Goal: Transaction & Acquisition: Purchase product/service

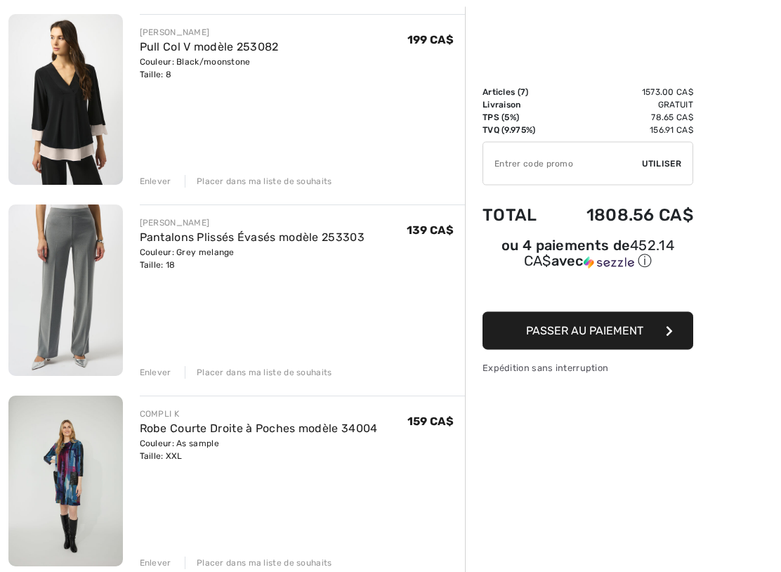
scroll to position [552, 0]
click at [249, 235] on link "Pantalons Plissés Évasés modèle 253303" at bounding box center [252, 236] width 225 height 13
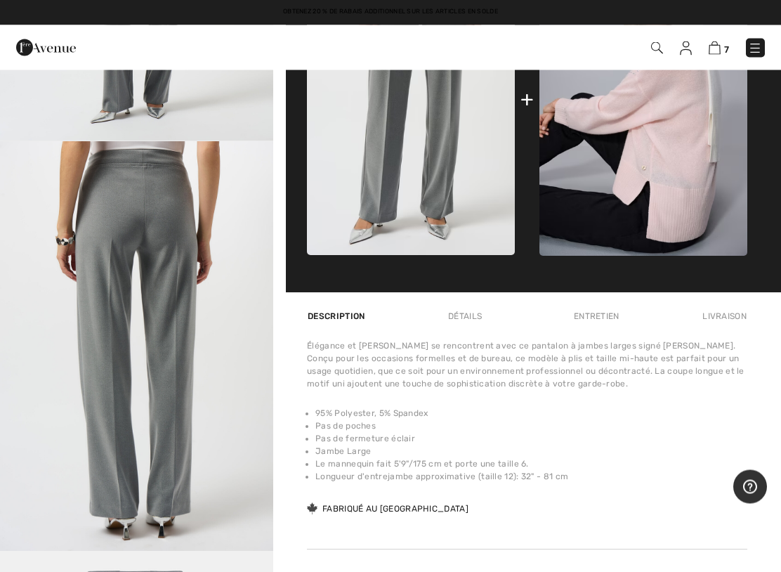
scroll to position [750, 0]
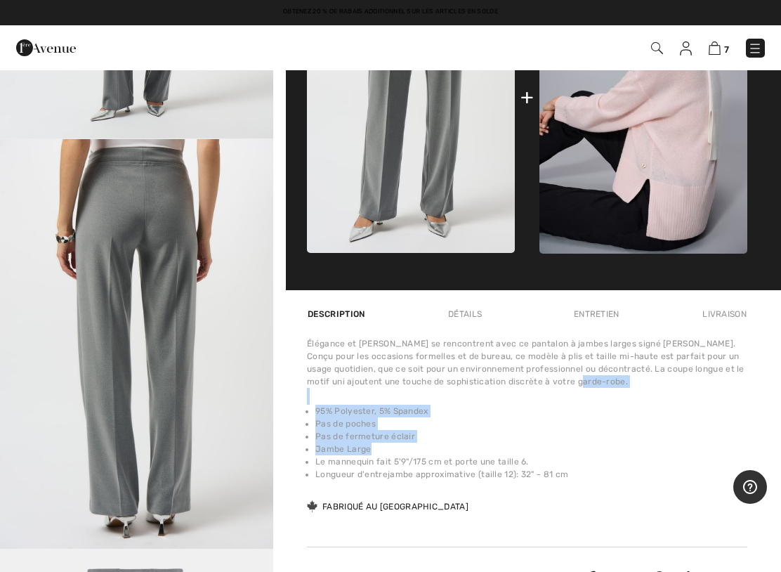
click at [684, 400] on div "Élégance et confort se rencontrent avec ce pantalon à jambes larges signé Josep…" at bounding box center [527, 425] width 441 height 177
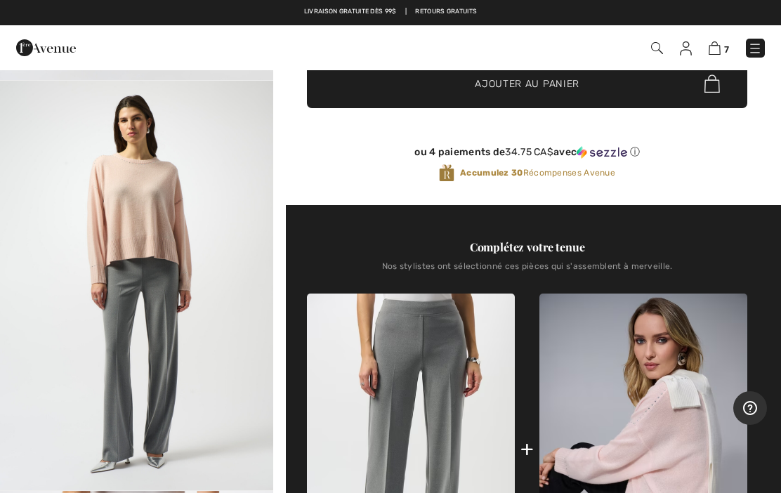
scroll to position [396, 0]
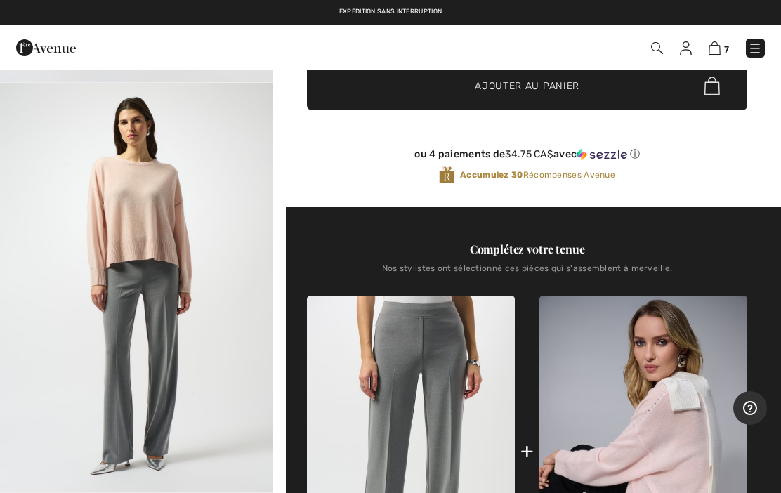
click at [719, 48] on img at bounding box center [715, 47] width 12 height 13
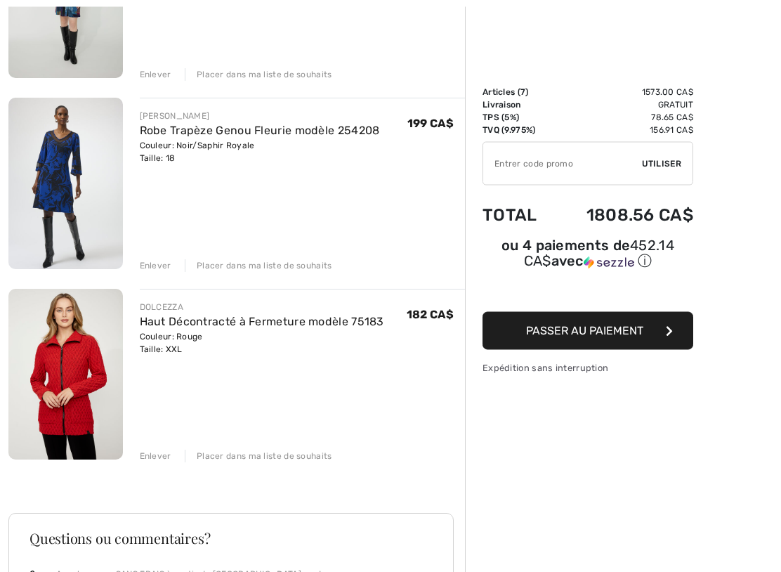
scroll to position [1040, 0]
click at [275, 323] on link "Haut Décontracté à Fermeture modèle 75183" at bounding box center [262, 321] width 245 height 13
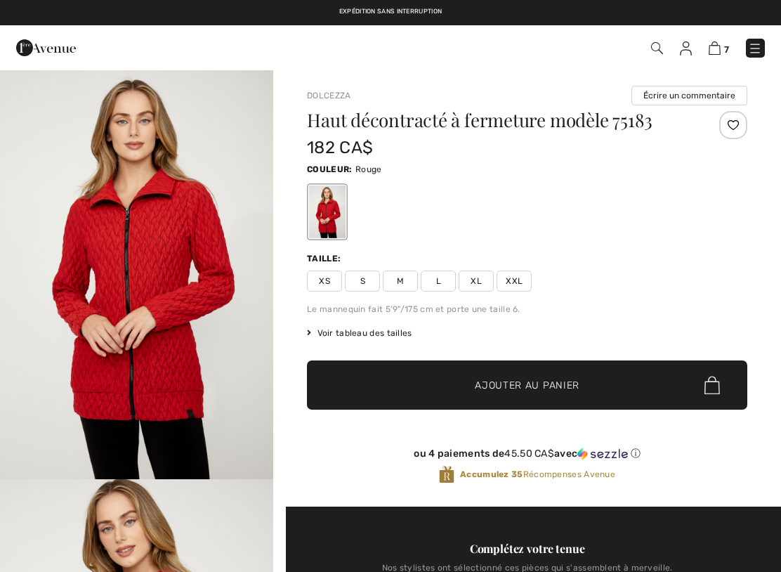
checkbox input "true"
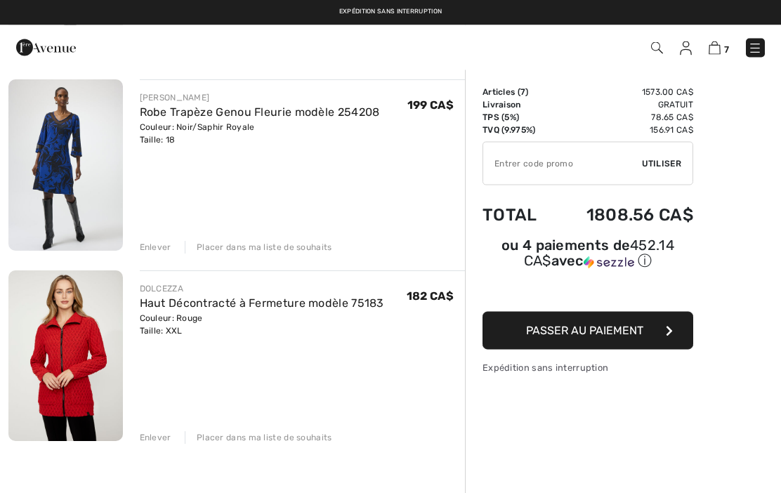
scroll to position [1058, 0]
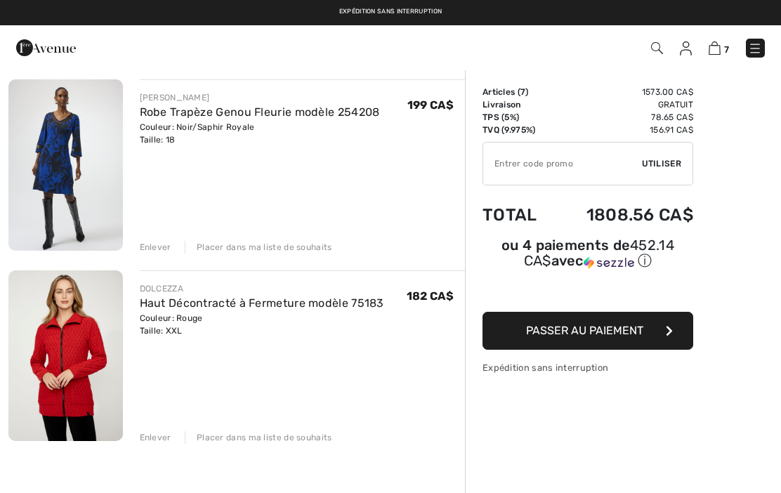
click at [271, 116] on link "Robe Trapèze Genou Fleurie modèle 254208" at bounding box center [260, 111] width 240 height 13
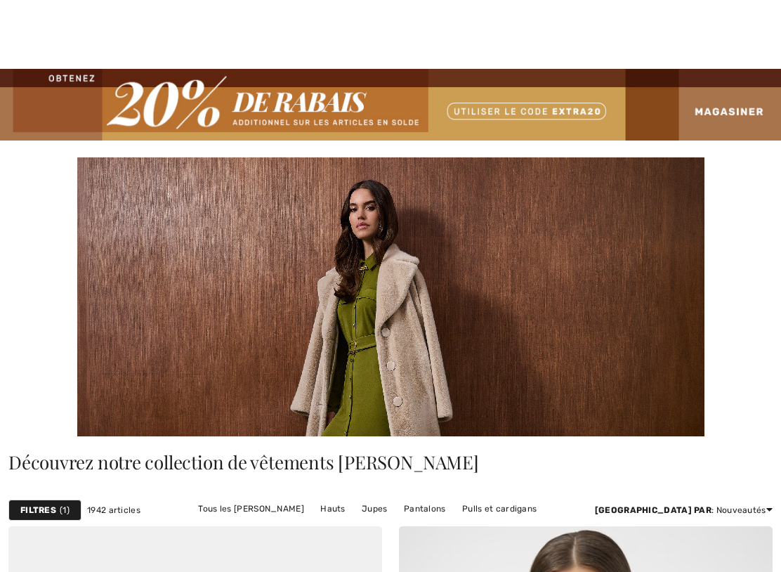
checkbox input "true"
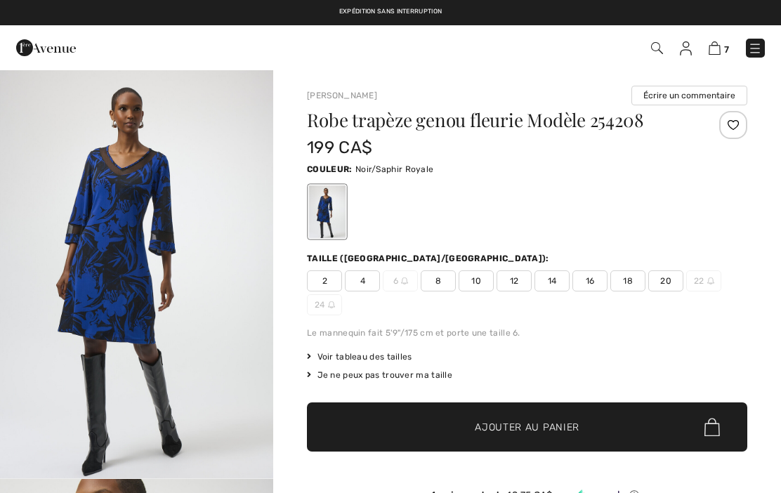
checkbox input "true"
click at [653, 243] on div "Robe trapèze genou fleurie Modèle 254208 199 CA$ Couleur: Noir/Saphir Royale Ta…" at bounding box center [527, 330] width 441 height 438
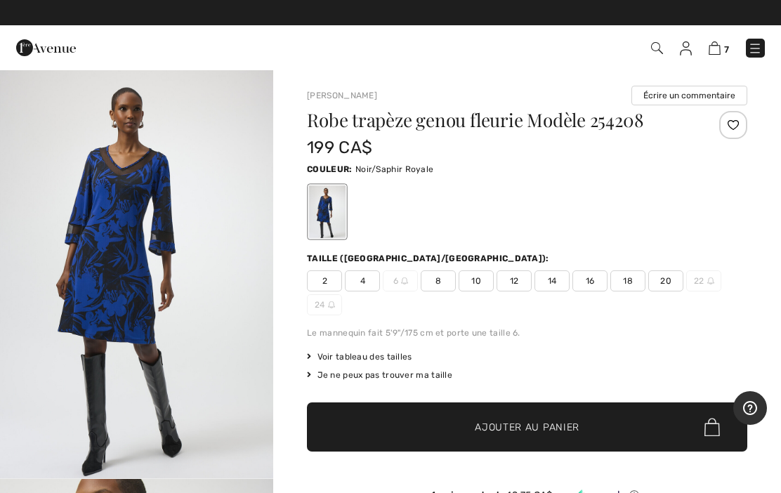
click at [720, 47] on img at bounding box center [715, 47] width 12 height 13
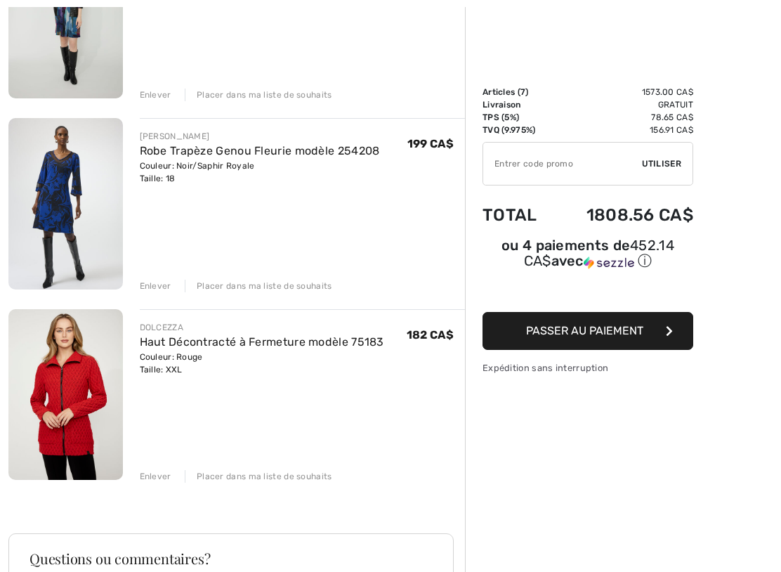
scroll to position [1024, 0]
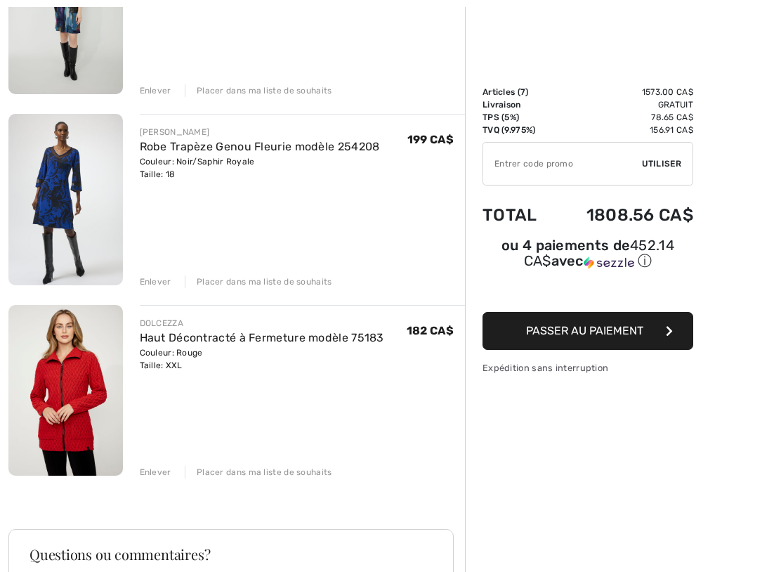
click at [151, 285] on div "Enlever" at bounding box center [156, 281] width 32 height 13
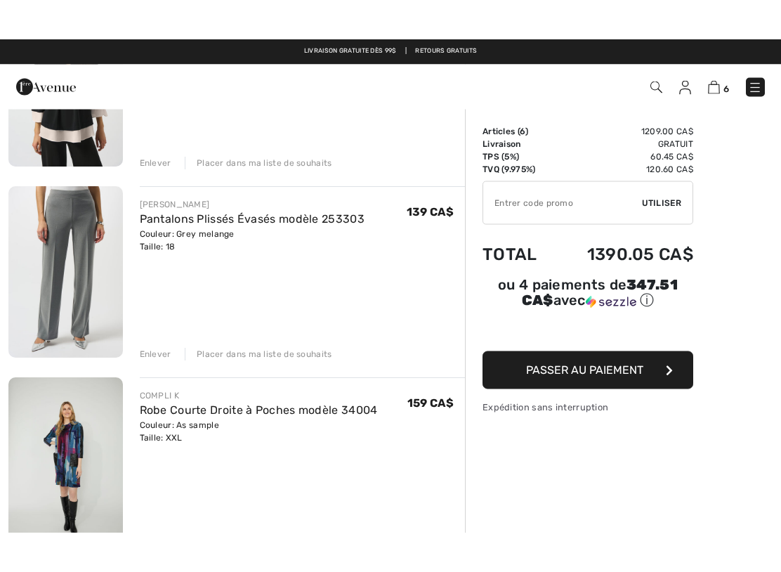
scroll to position [609, 0]
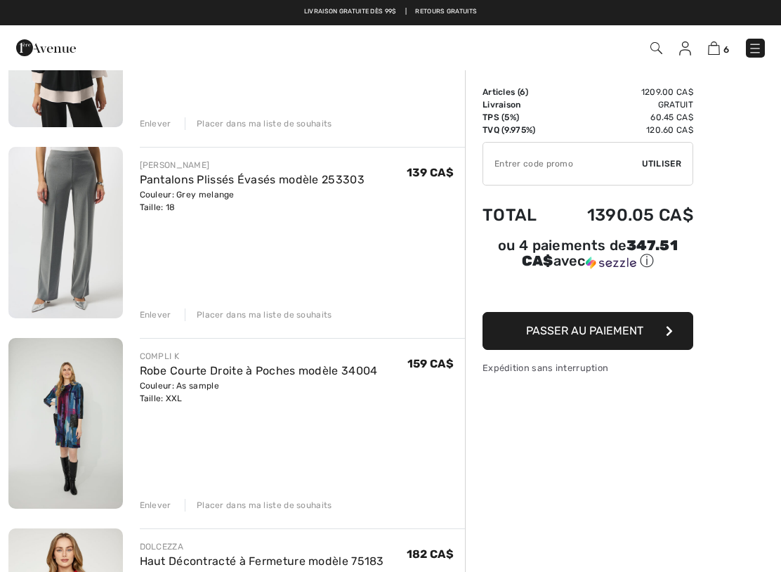
click at [298, 365] on link "Robe Courte Droite à Poches modèle 34004" at bounding box center [259, 370] width 238 height 13
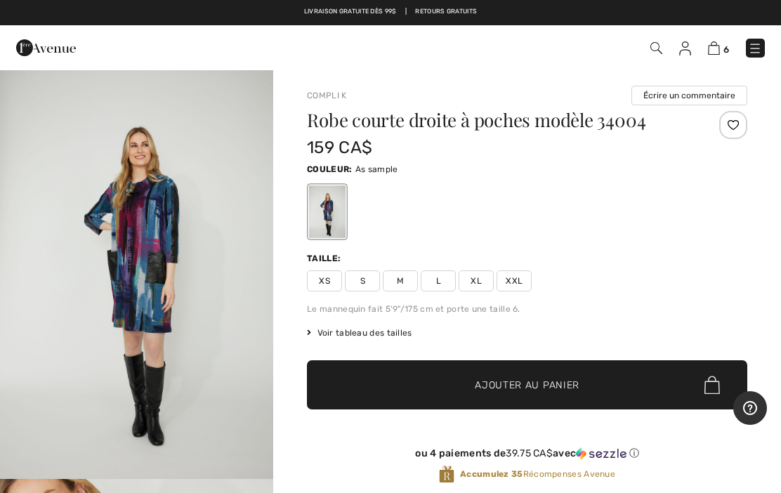
click at [580, 282] on div "XS S M L XL XXL" at bounding box center [527, 281] width 441 height 21
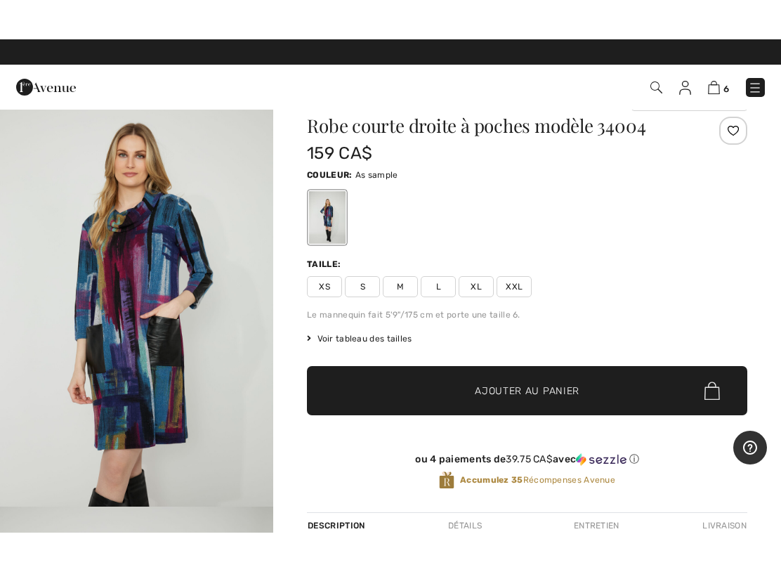
scroll to position [25, 0]
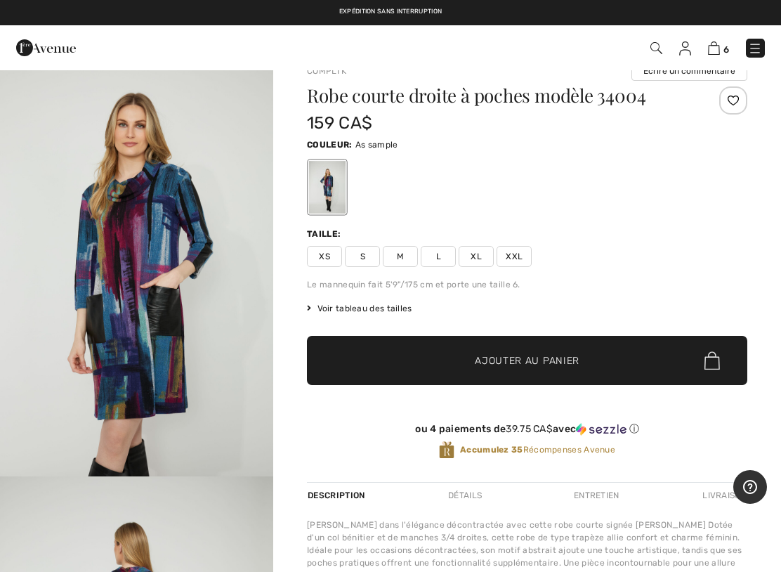
click at [395, 307] on span "Voir tableau des tailles" at bounding box center [359, 308] width 105 height 13
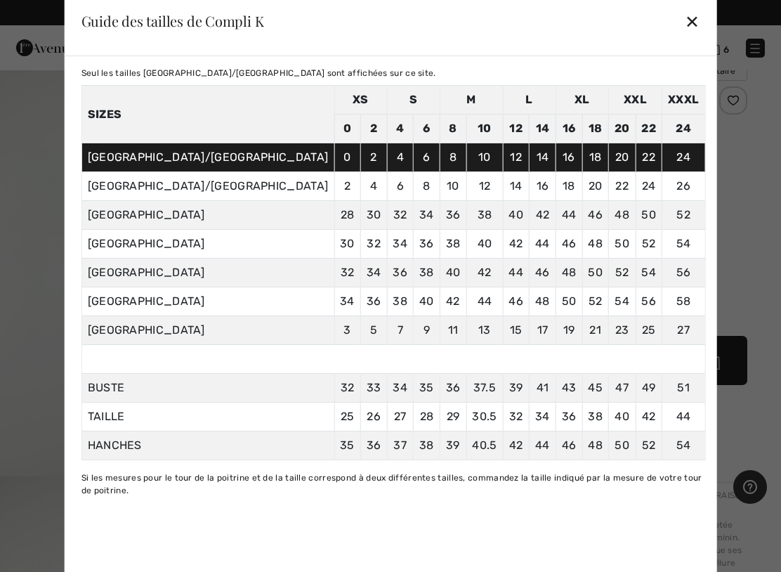
scroll to position [60, 0]
click at [685, 23] on div "✕" at bounding box center [692, 21] width 15 height 30
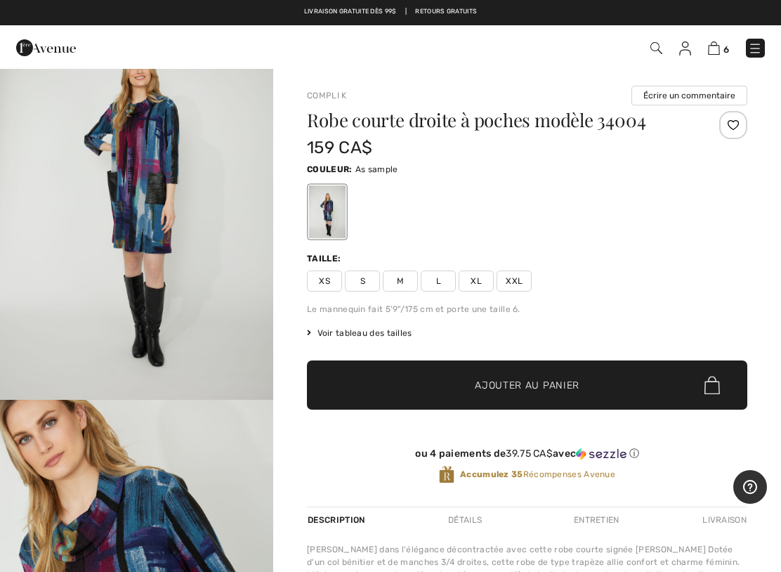
scroll to position [0, 0]
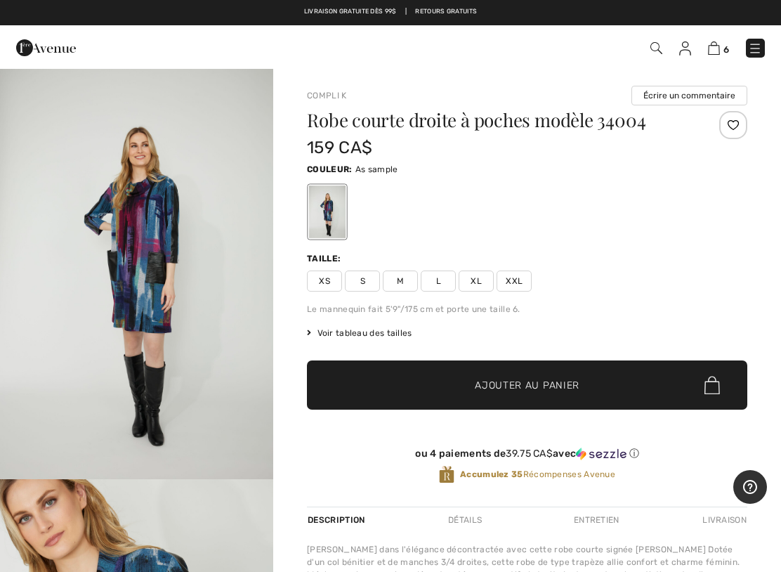
click at [719, 45] on img at bounding box center [714, 47] width 12 height 13
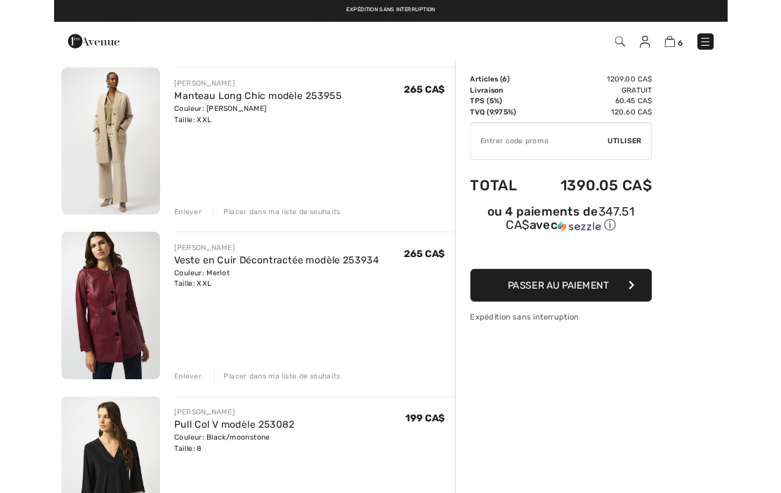
scroll to position [103, 0]
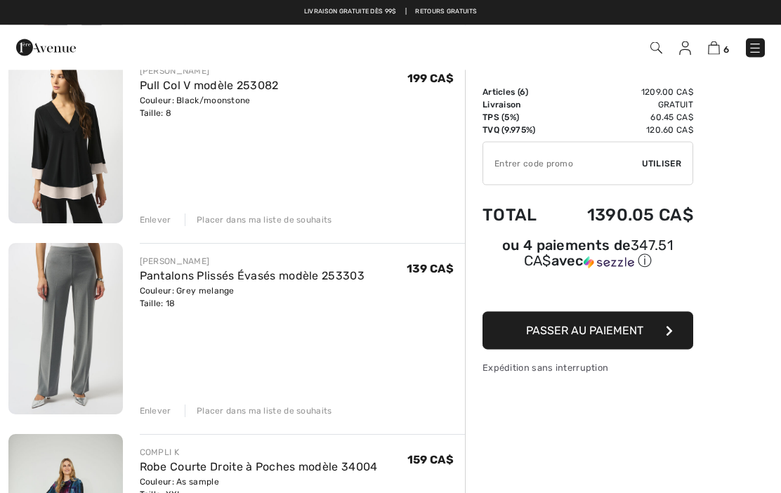
click at [757, 44] on img at bounding box center [755, 48] width 14 height 14
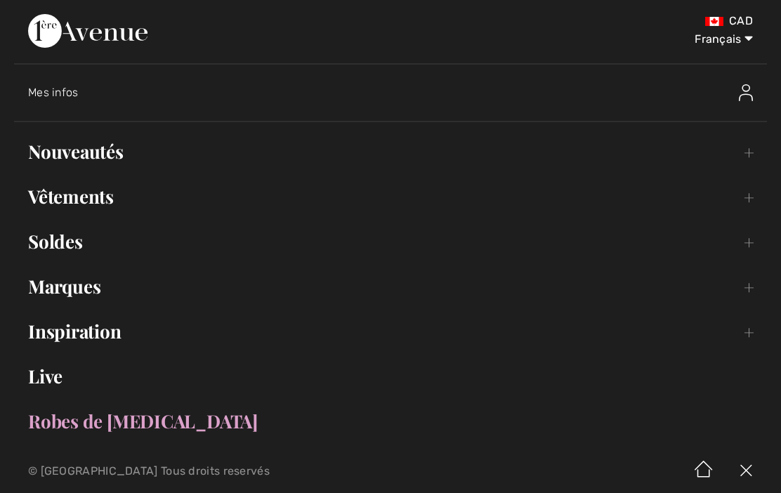
click at [100, 145] on link "Nouveautés Toggle submenu" at bounding box center [390, 151] width 753 height 31
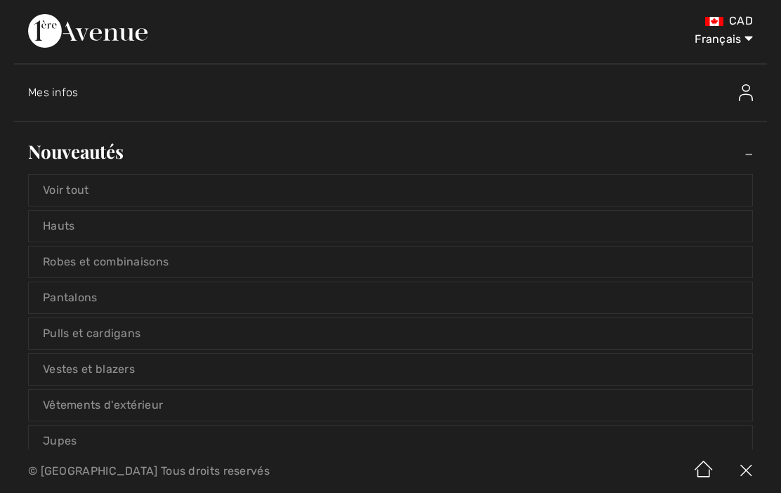
click at [93, 184] on link "Voir tout" at bounding box center [391, 190] width 724 height 31
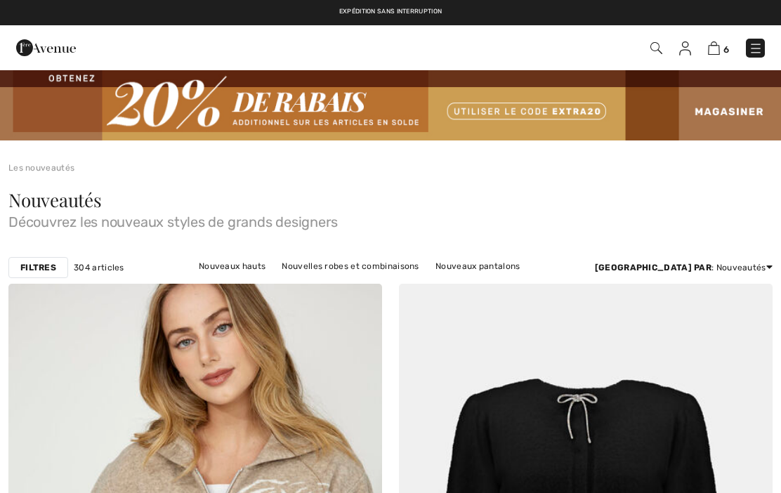
checkbox input "true"
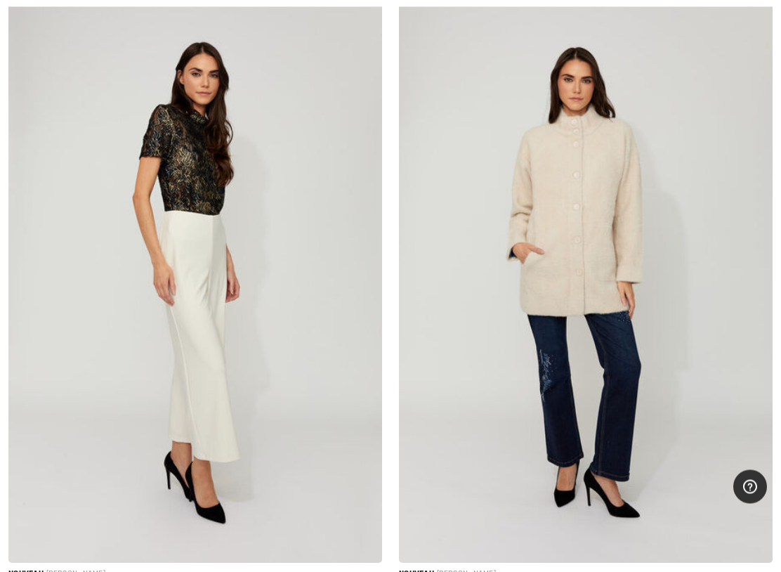
scroll to position [7346, 0]
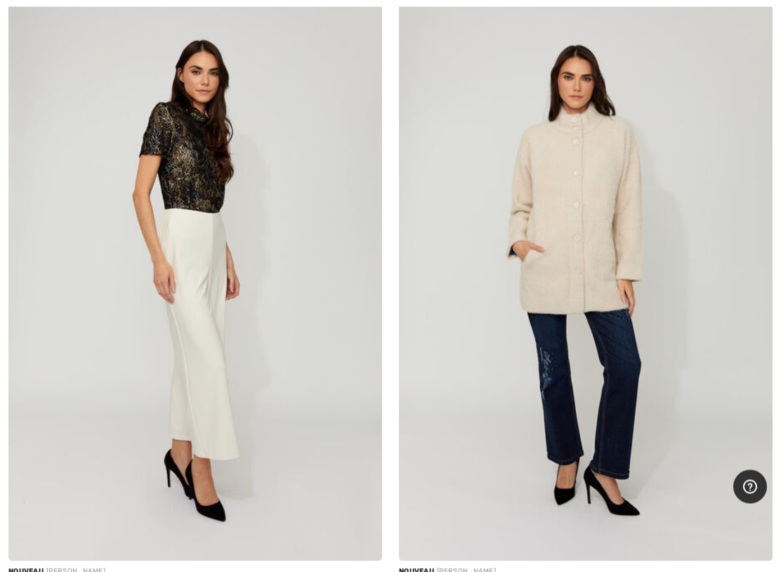
click at [599, 243] on img at bounding box center [586, 281] width 374 height 561
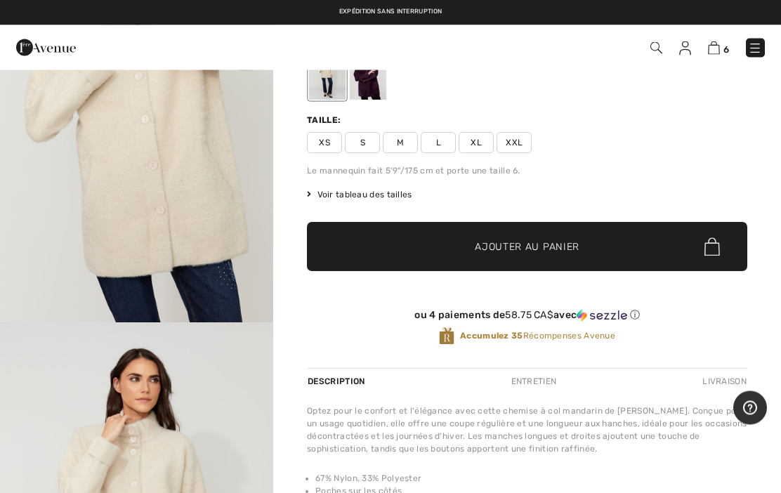
scroll to position [150, 0]
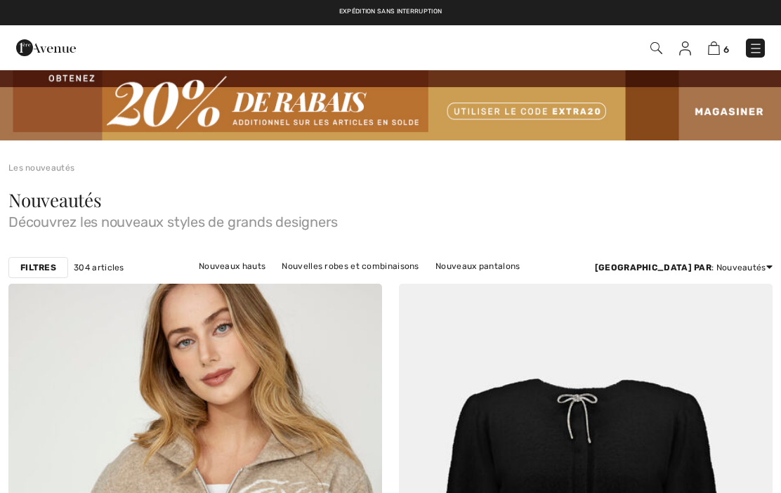
checkbox input "true"
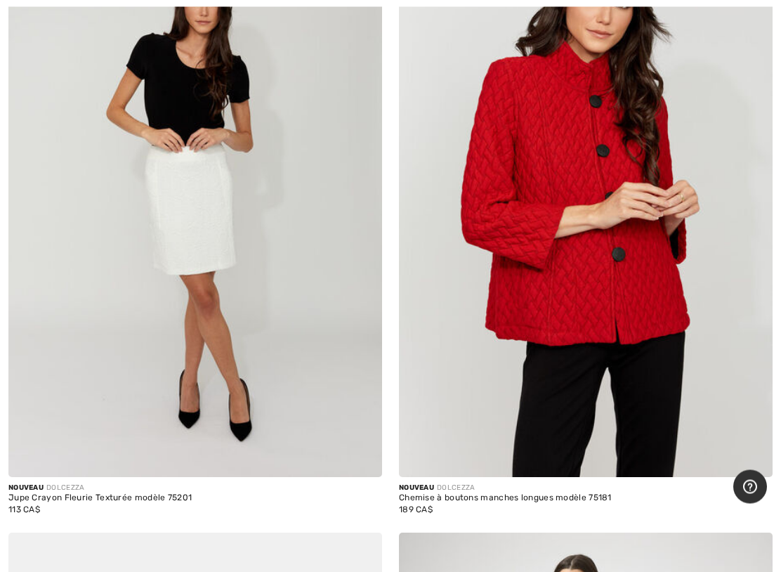
scroll to position [8857, 0]
click at [641, 266] on img at bounding box center [586, 196] width 374 height 561
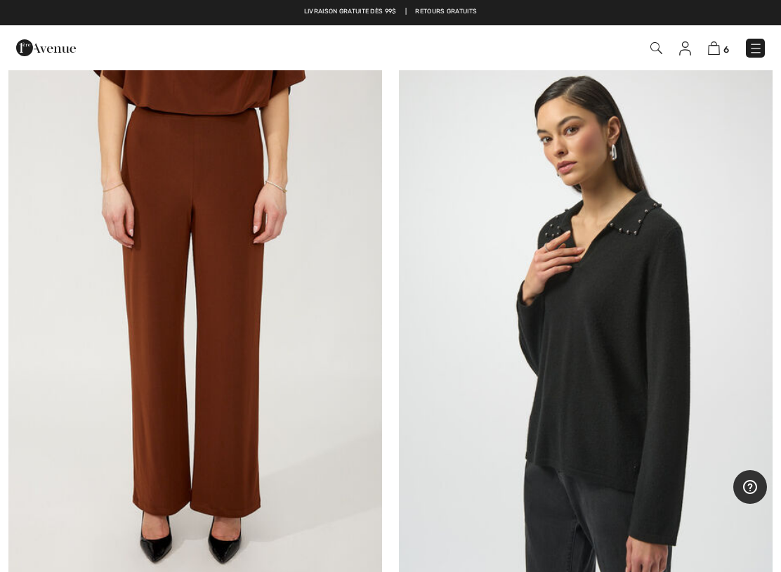
scroll to position [15072, 0]
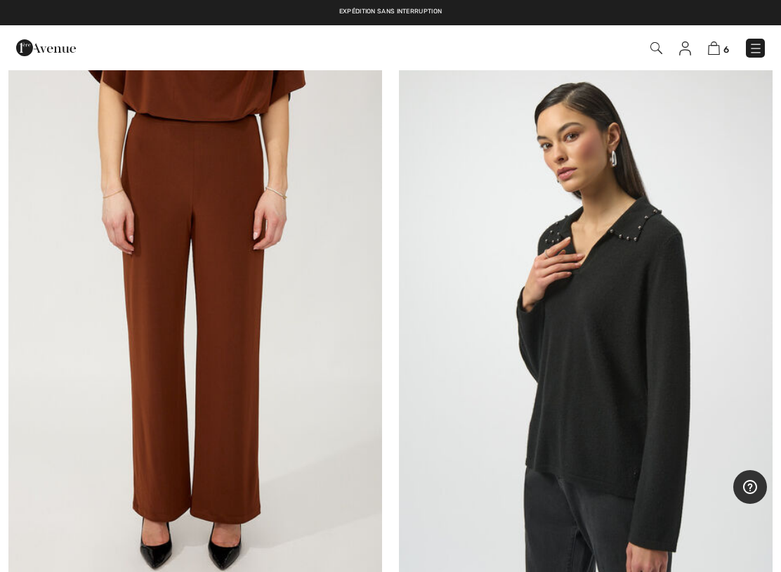
click at [249, 346] on img at bounding box center [195, 336] width 374 height 561
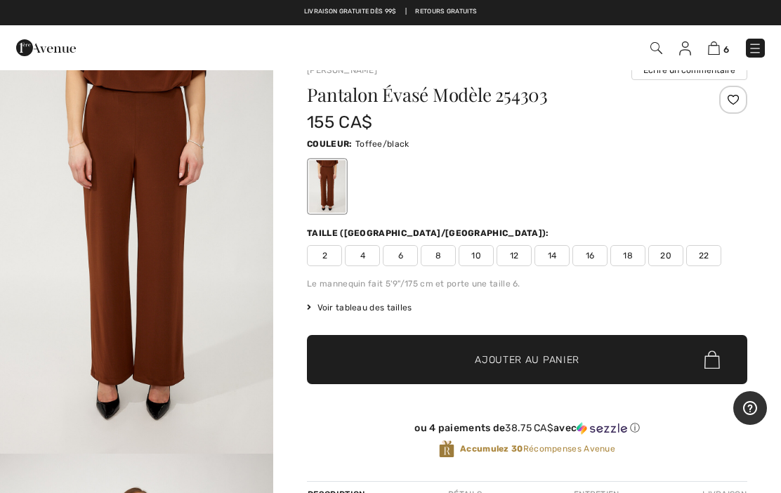
scroll to position [8, 0]
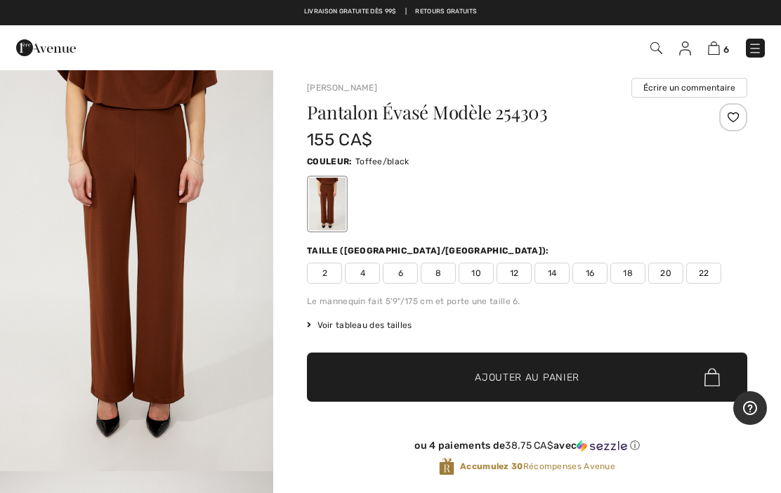
click at [403, 320] on span "Voir tableau des tailles" at bounding box center [359, 325] width 105 height 13
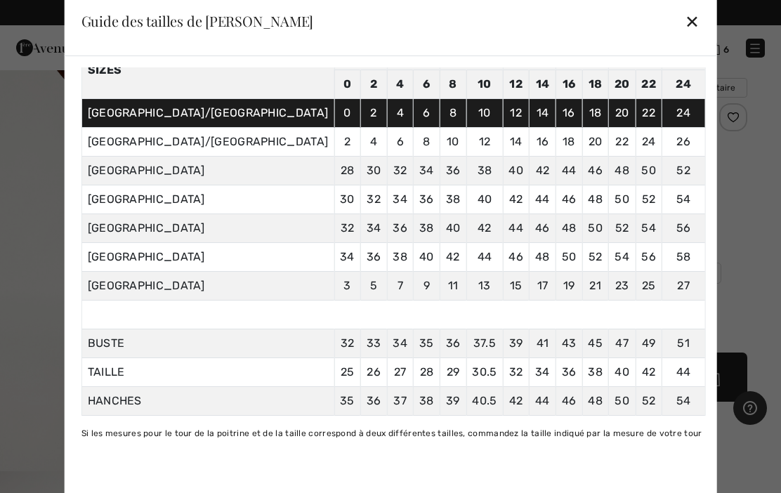
scroll to position [106, 0]
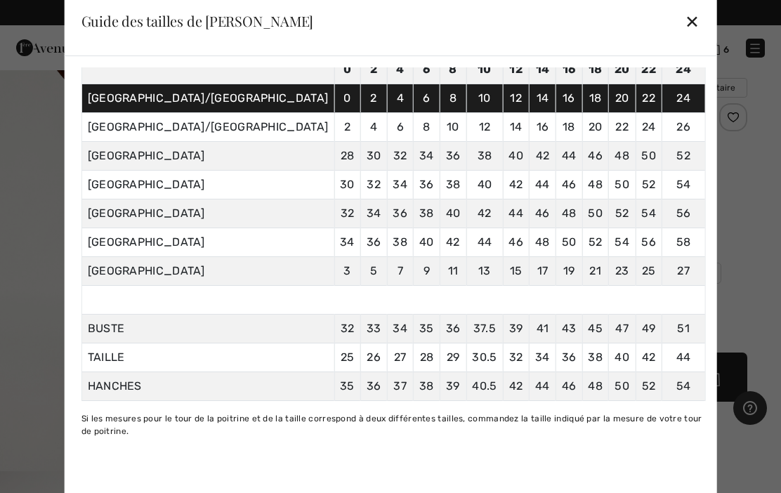
click at [685, 18] on div "✕" at bounding box center [692, 21] width 15 height 30
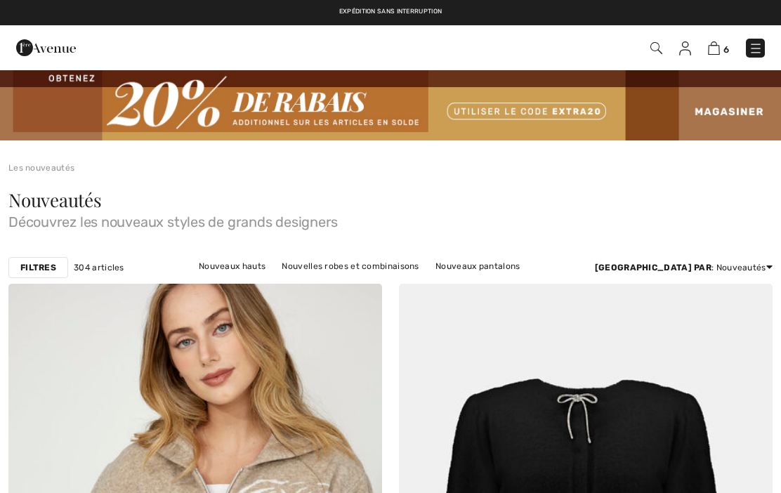
checkbox input "true"
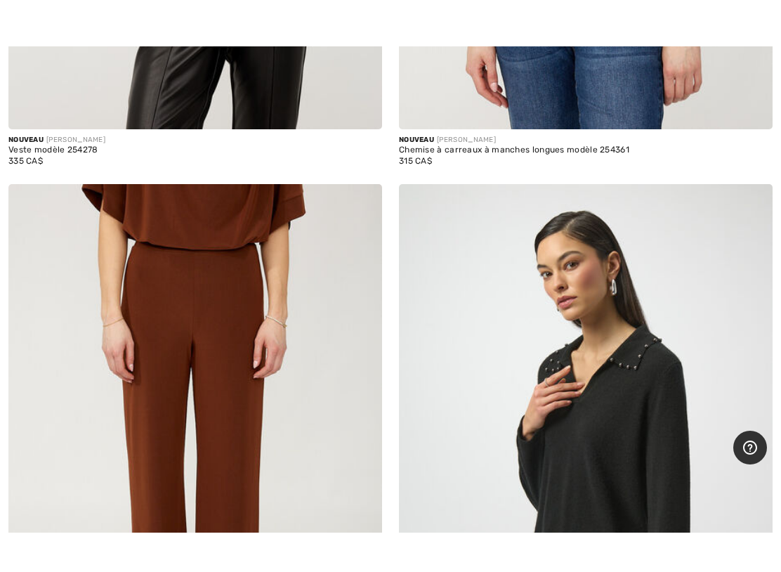
scroll to position [14993, 0]
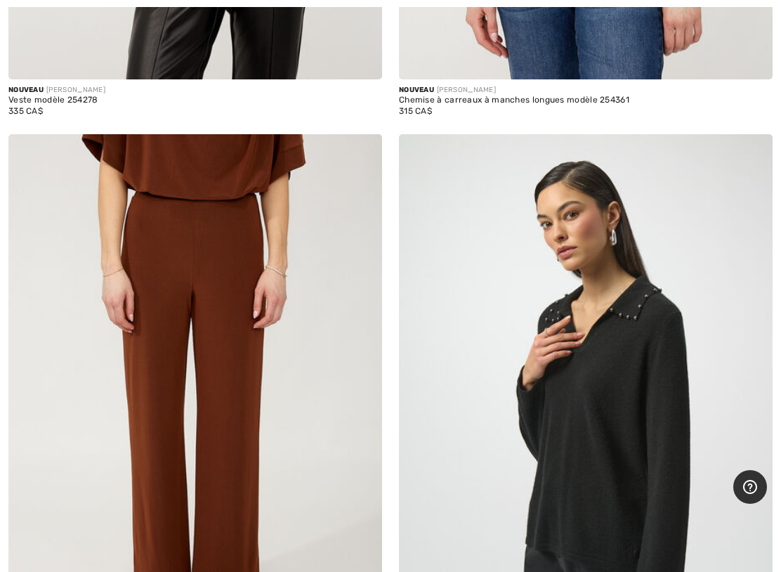
click at [262, 426] on img at bounding box center [195, 414] width 374 height 561
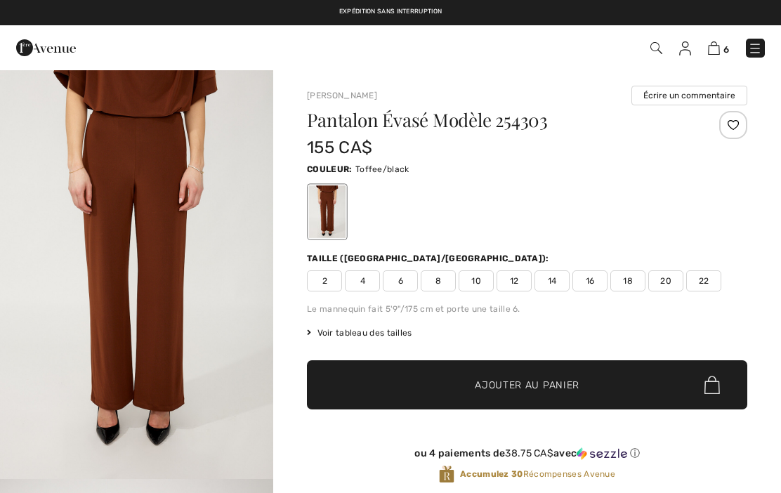
checkbox input "true"
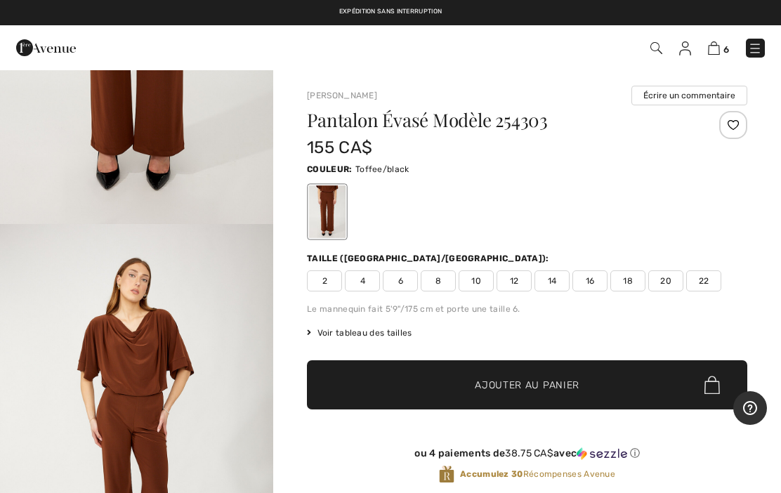
click at [540, 214] on div at bounding box center [527, 212] width 441 height 58
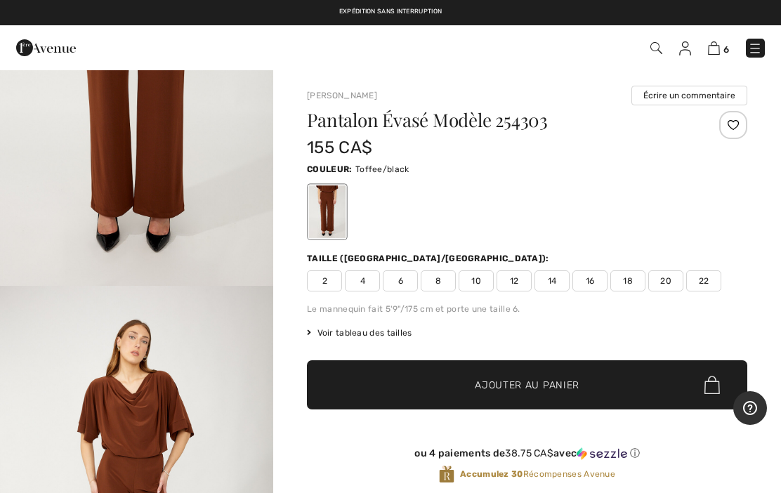
scroll to position [193, 0]
click at [332, 205] on div at bounding box center [327, 212] width 37 height 53
click at [630, 278] on span "18" at bounding box center [628, 281] width 35 height 21
click at [546, 382] on span "Ajouter au panier" at bounding box center [527, 385] width 105 height 15
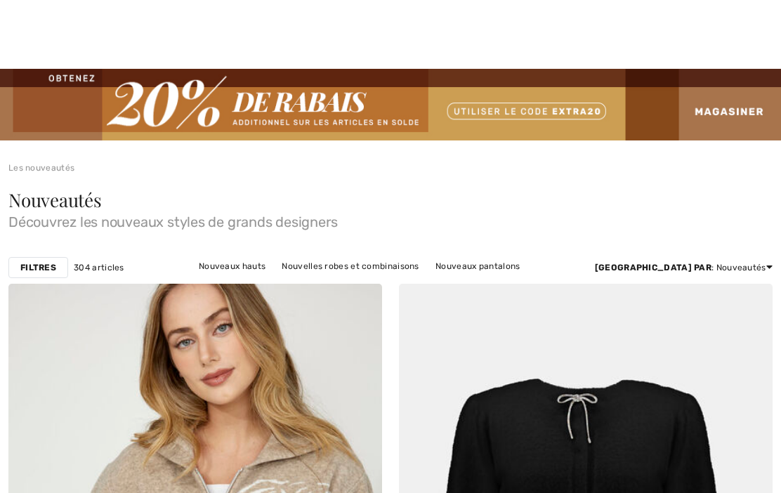
checkbox input "true"
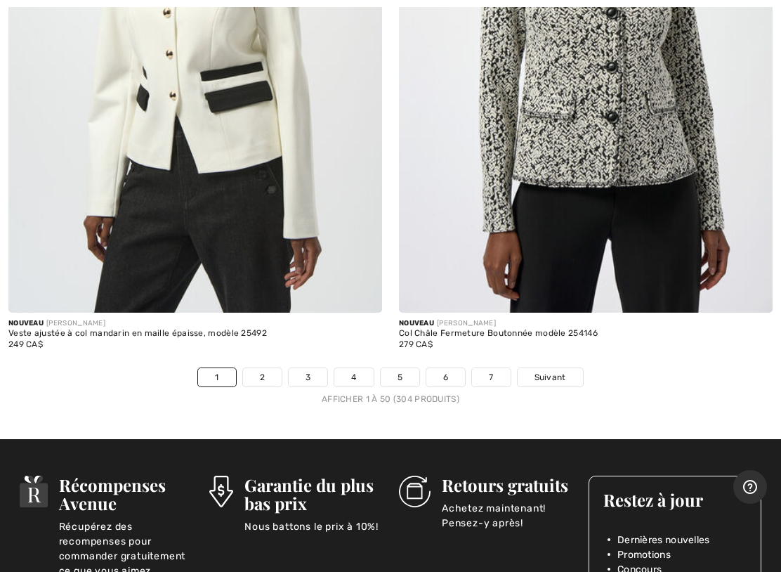
scroll to position [16172, 0]
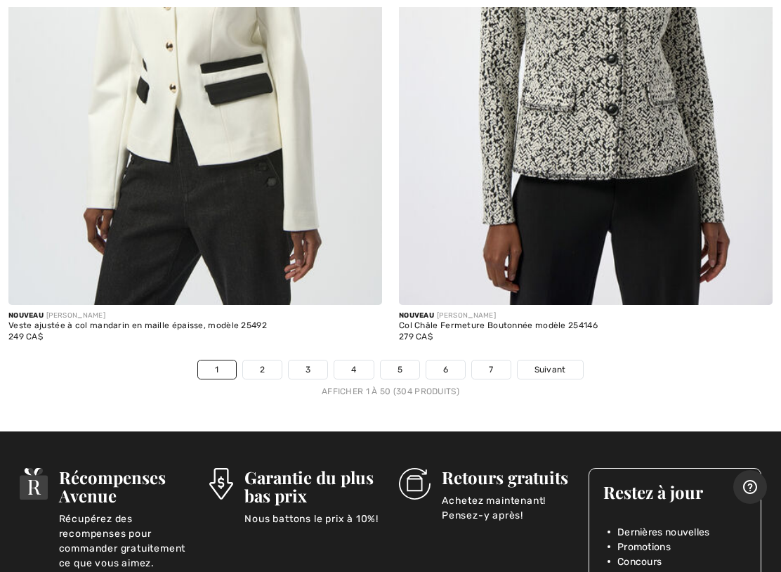
click at [565, 363] on span "Suivant" at bounding box center [551, 369] width 32 height 13
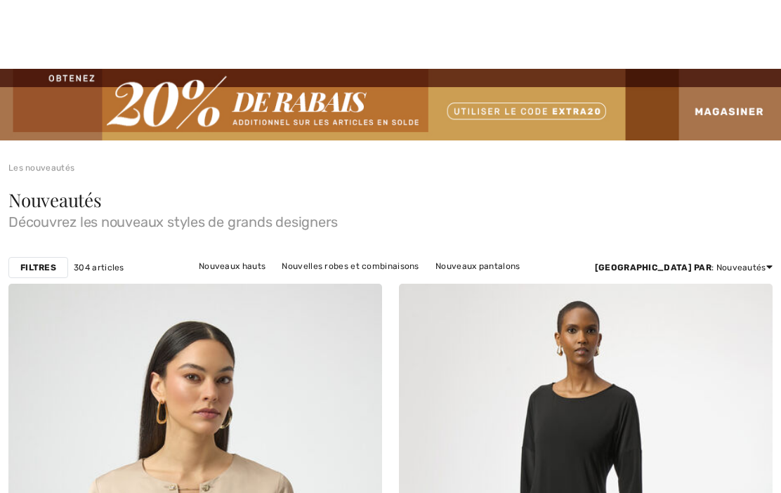
checkbox input "true"
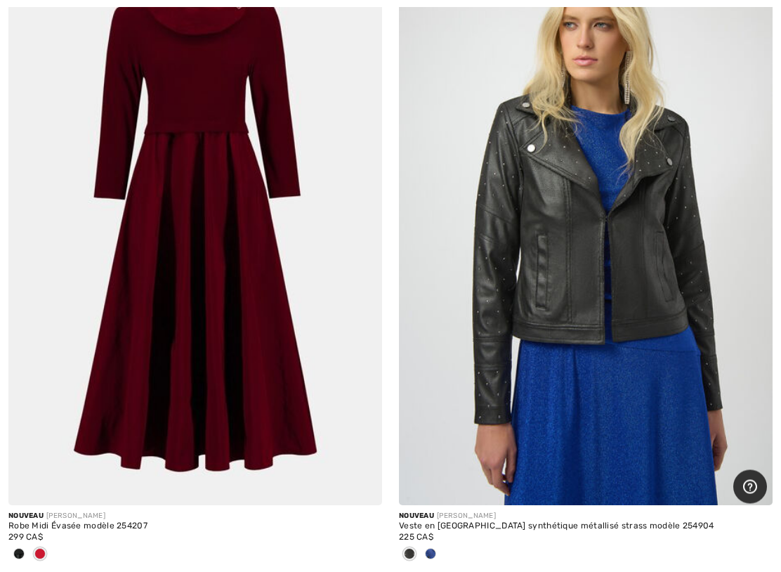
scroll to position [14615, 0]
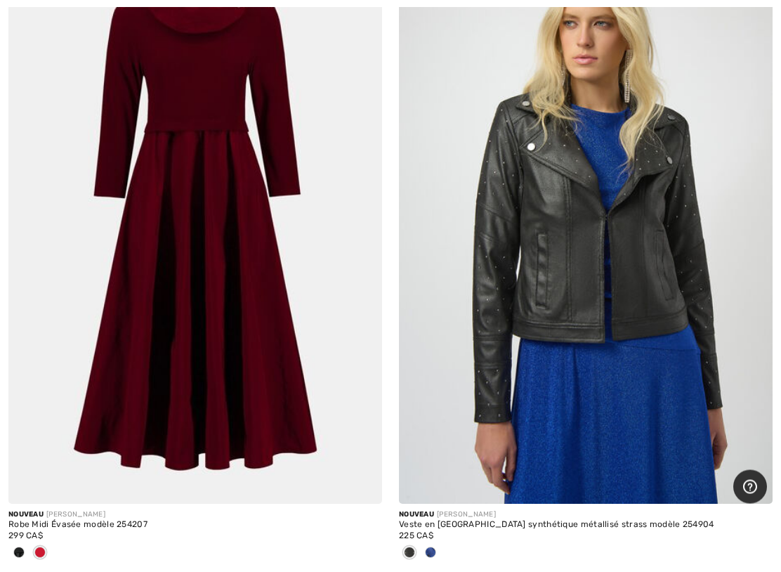
click at [273, 353] on img at bounding box center [195, 224] width 374 height 561
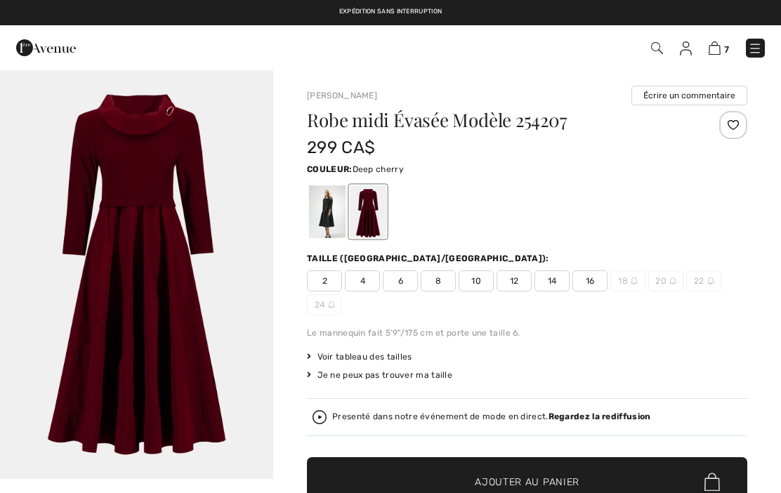
checkbox input "true"
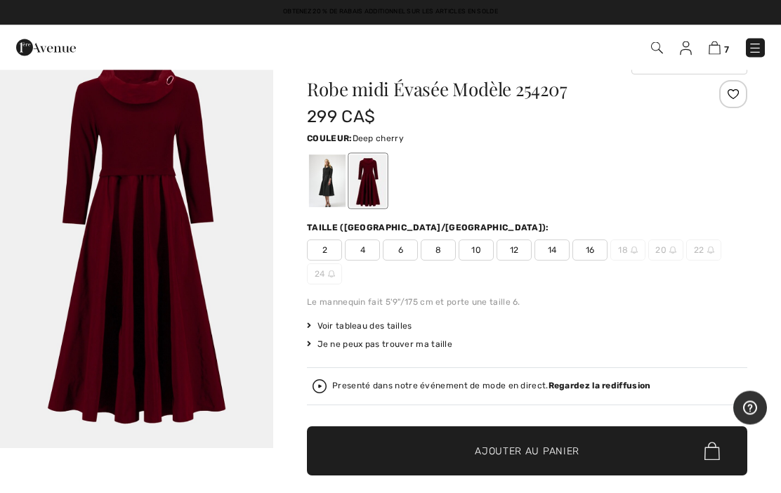
scroll to position [18, 0]
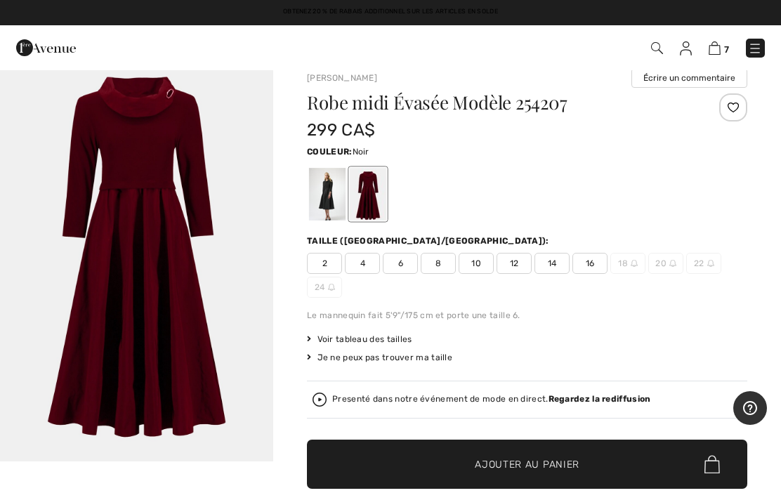
click at [326, 188] on div at bounding box center [327, 194] width 37 height 53
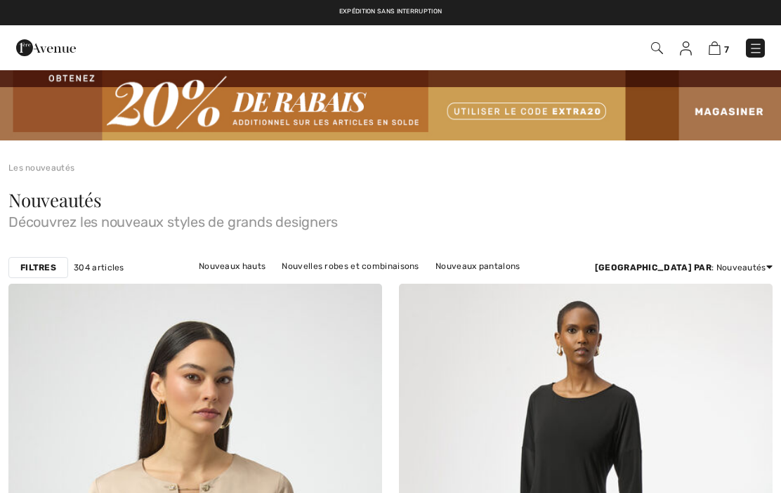
checkbox input "true"
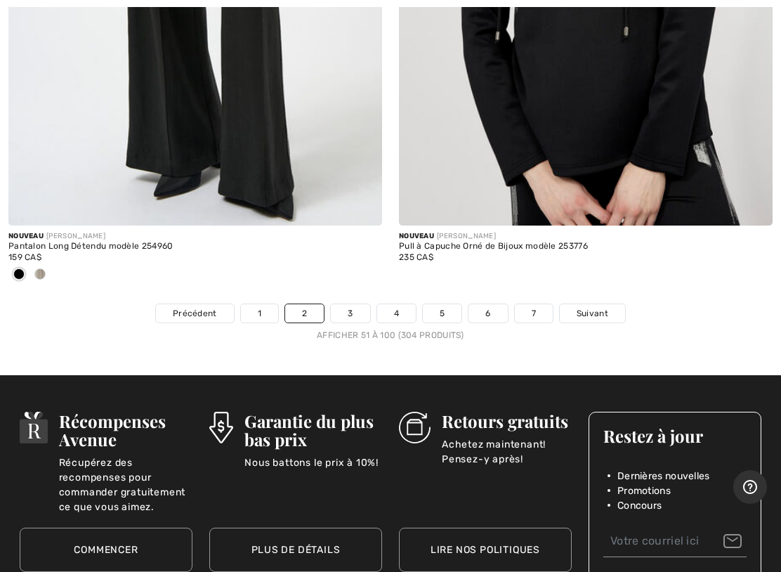
scroll to position [16336, 0]
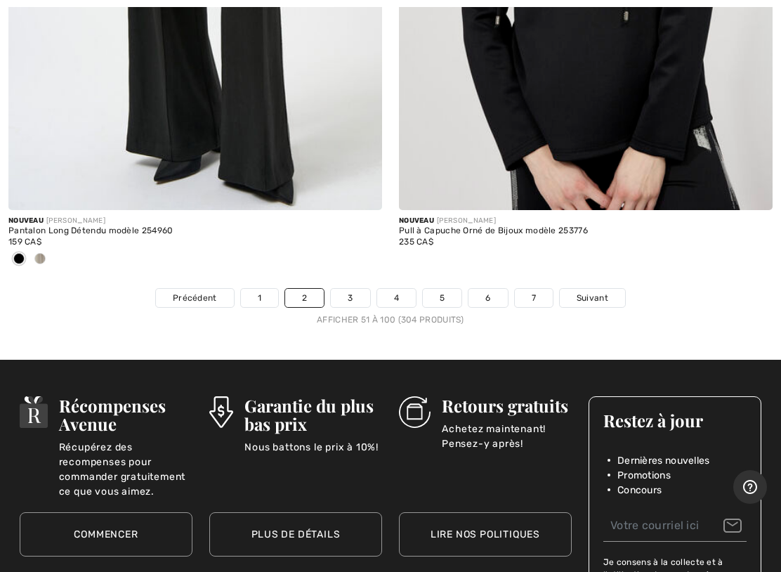
click at [598, 292] on span "Suivant" at bounding box center [593, 298] width 32 height 13
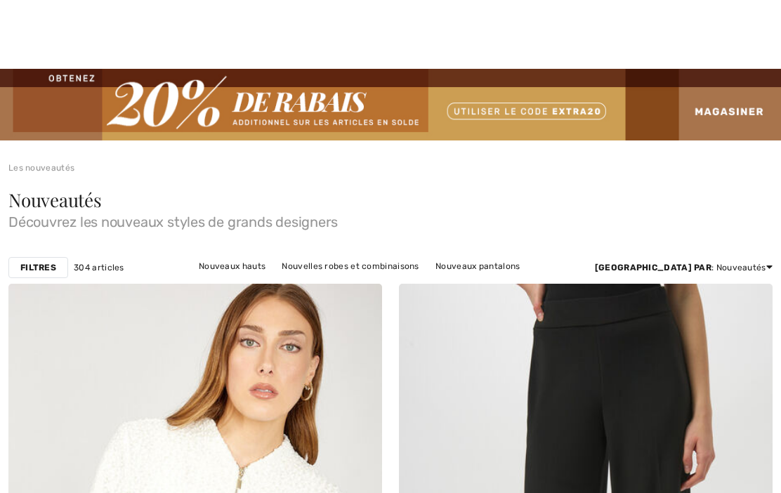
checkbox input "true"
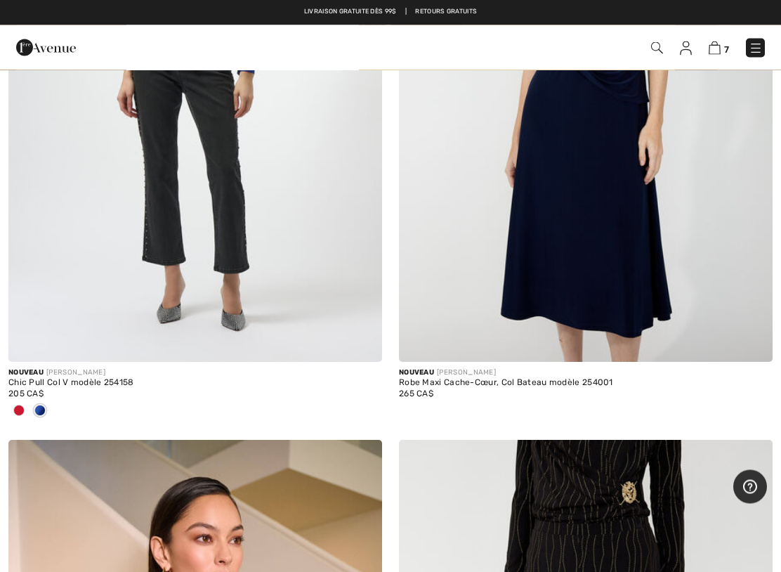
scroll to position [6215, 0]
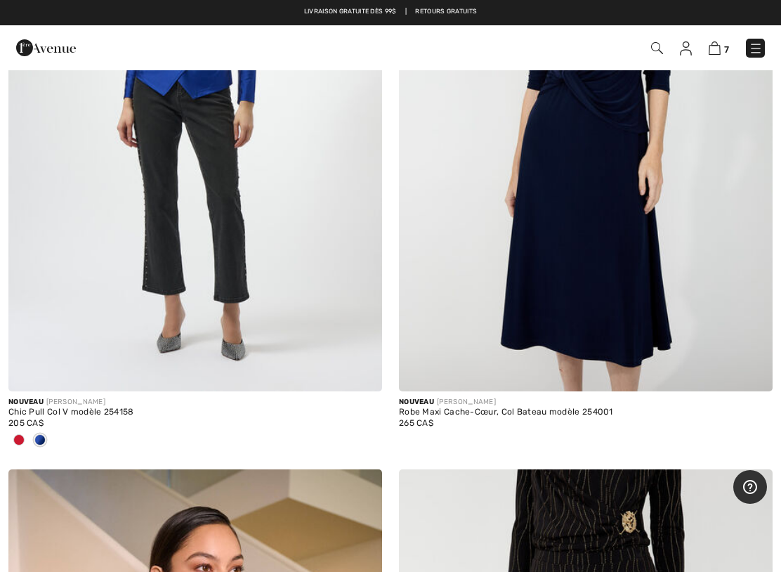
click at [8, 423] on div "205 CA$" at bounding box center [195, 423] width 374 height 13
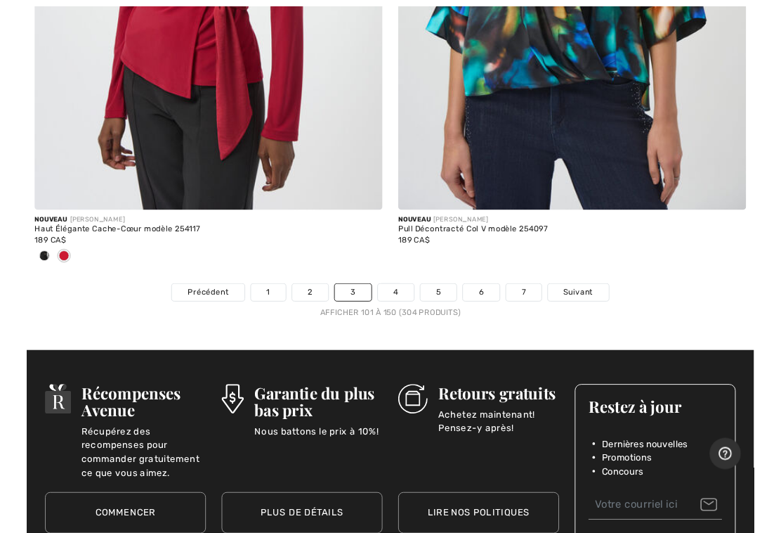
scroll to position [16175, 0]
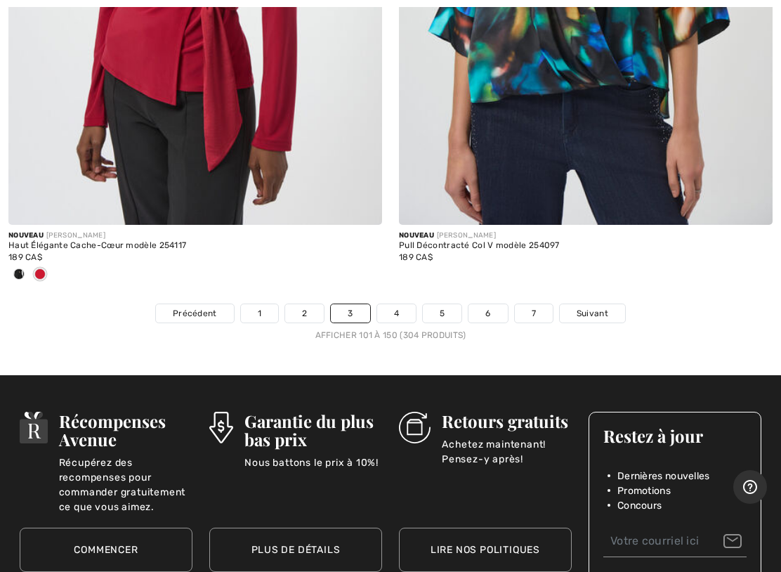
click at [614, 304] on link "Suivant" at bounding box center [592, 313] width 65 height 18
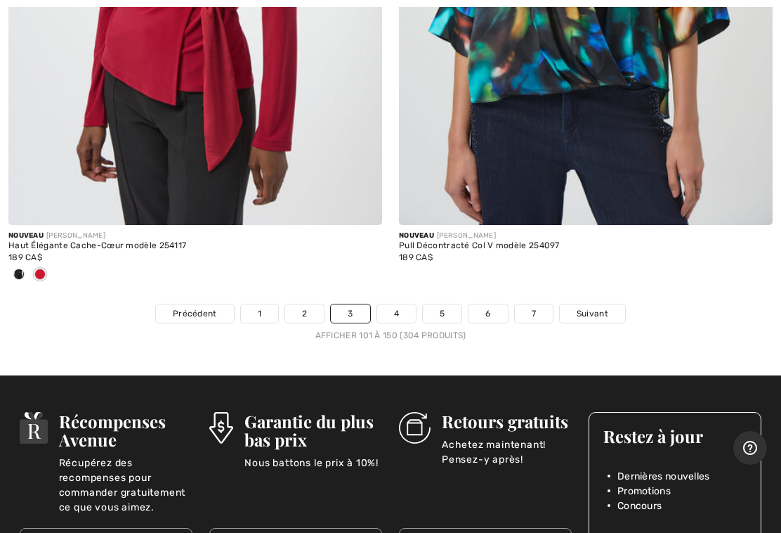
click at [611, 304] on link "Suivant" at bounding box center [592, 313] width 65 height 18
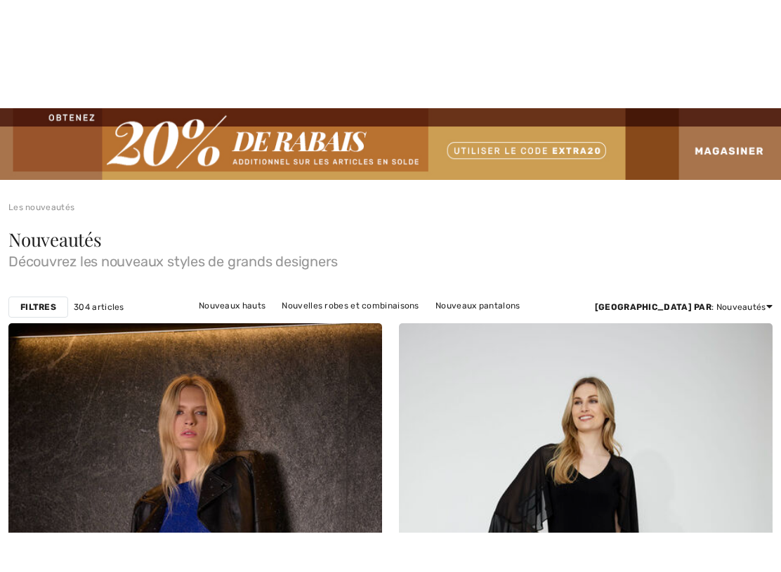
scroll to position [209, 0]
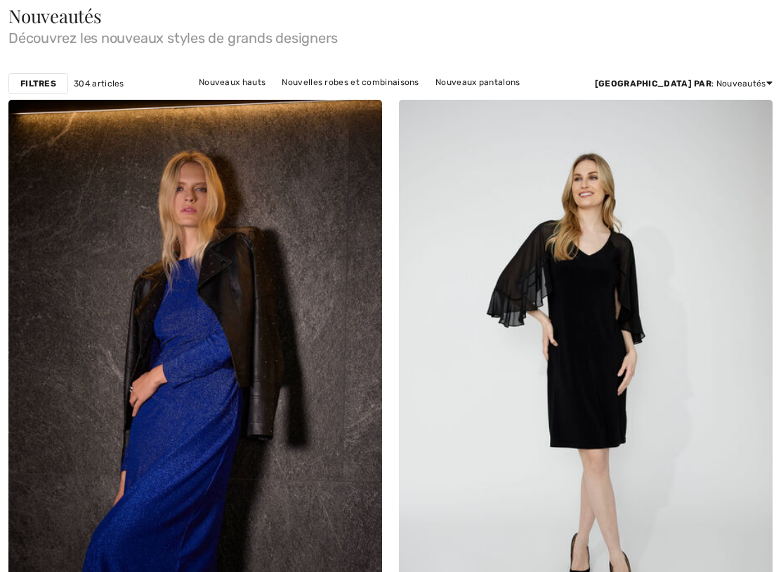
checkbox input "true"
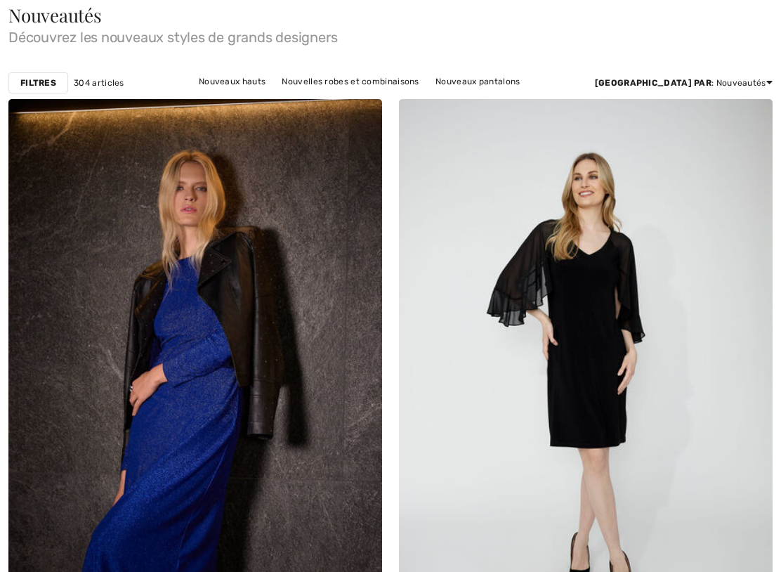
checkbox input "true"
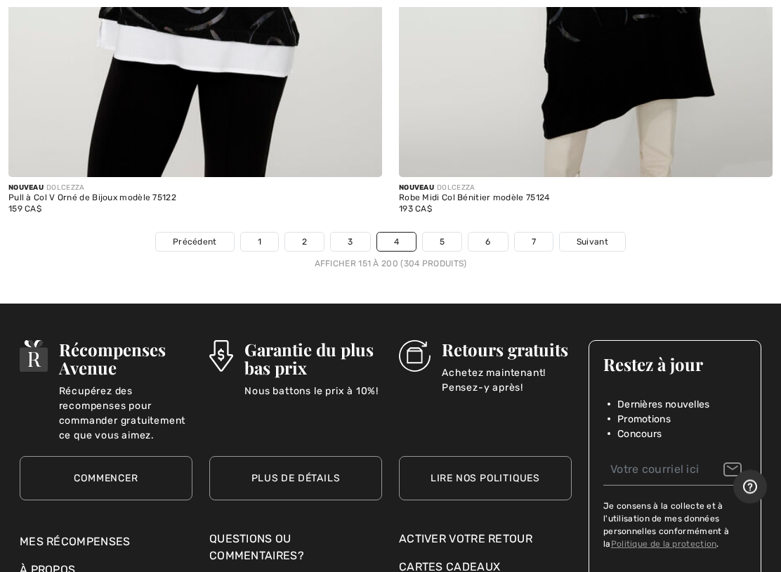
scroll to position [16121, 0]
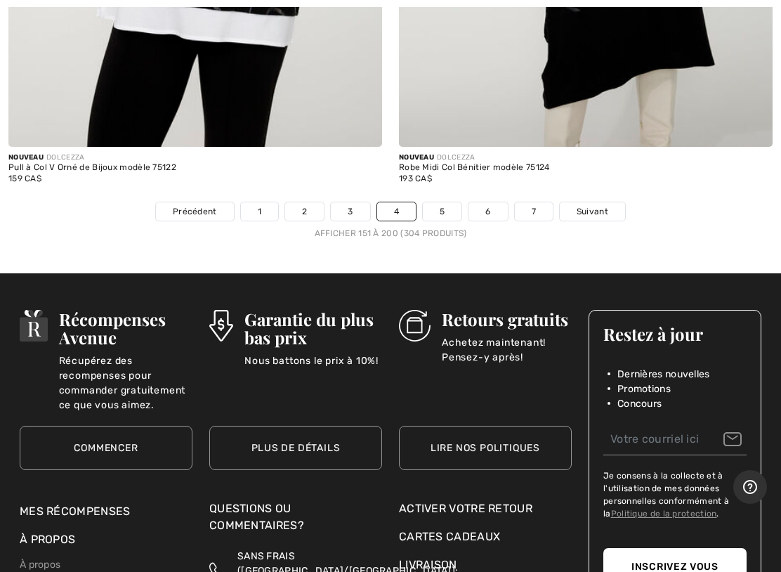
click at [594, 205] on span "Suivant" at bounding box center [593, 211] width 32 height 13
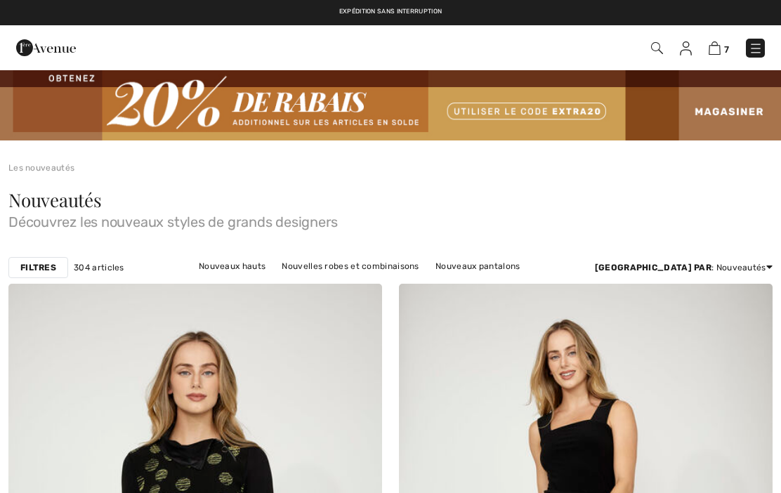
checkbox input "true"
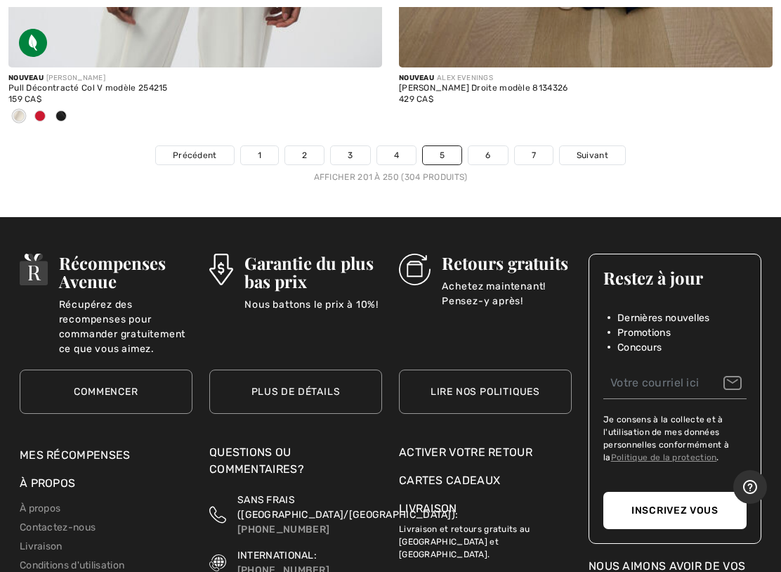
scroll to position [16184, 0]
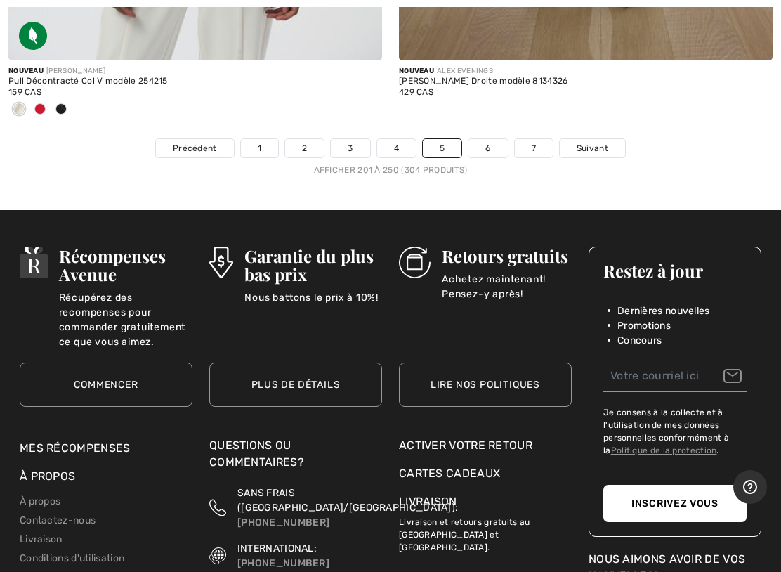
click at [612, 139] on link "Suivant" at bounding box center [592, 148] width 65 height 18
click at [607, 142] on span "Suivant" at bounding box center [593, 148] width 32 height 13
click at [599, 142] on span "Suivant" at bounding box center [593, 148] width 32 height 13
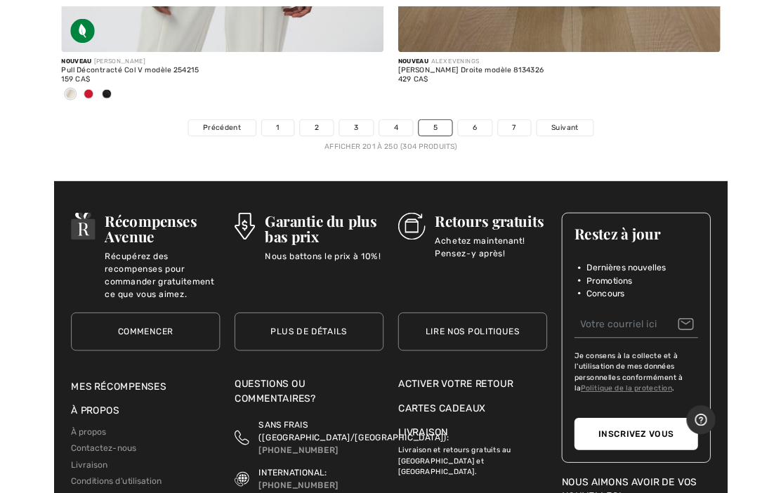
scroll to position [16224, 0]
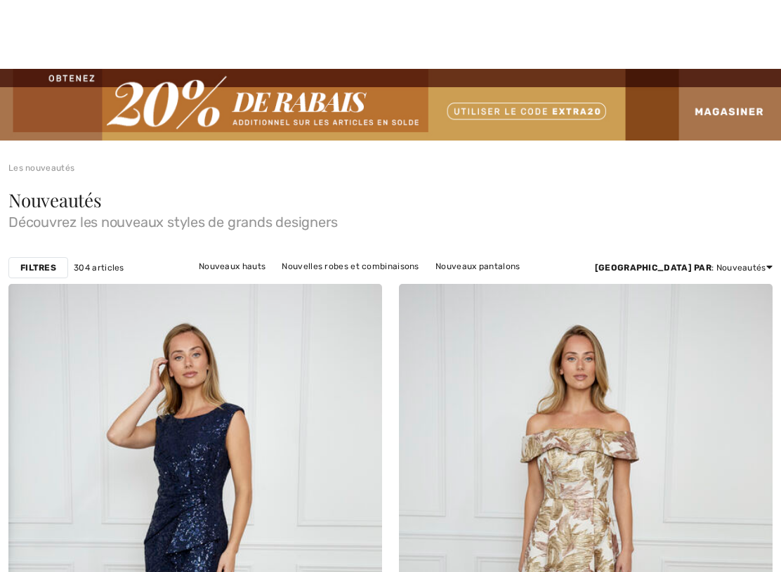
checkbox input "true"
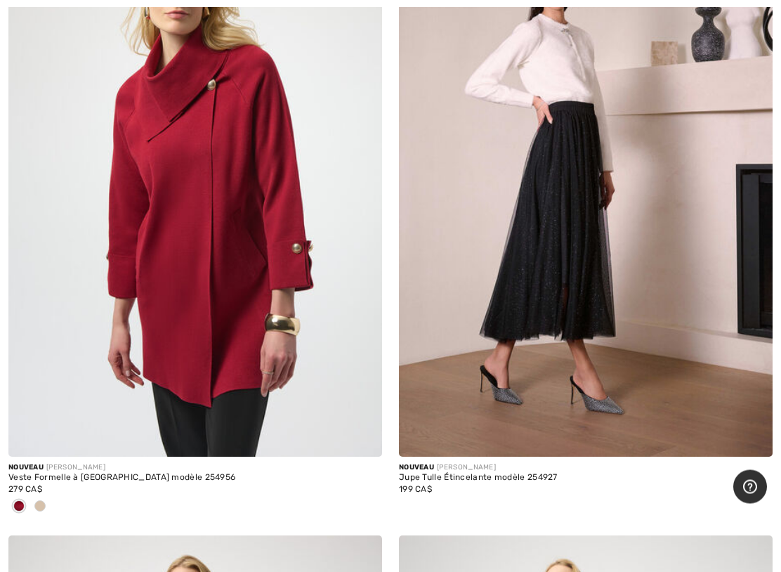
scroll to position [2260, 0]
click at [277, 290] on img at bounding box center [195, 175] width 374 height 561
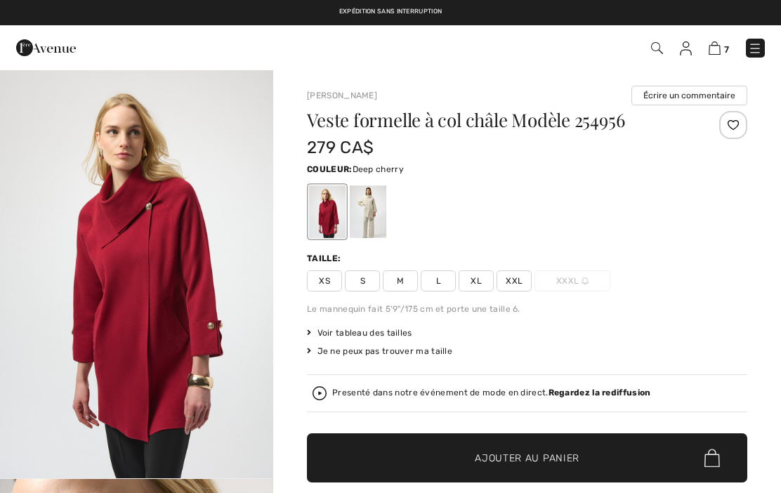
checkbox input "true"
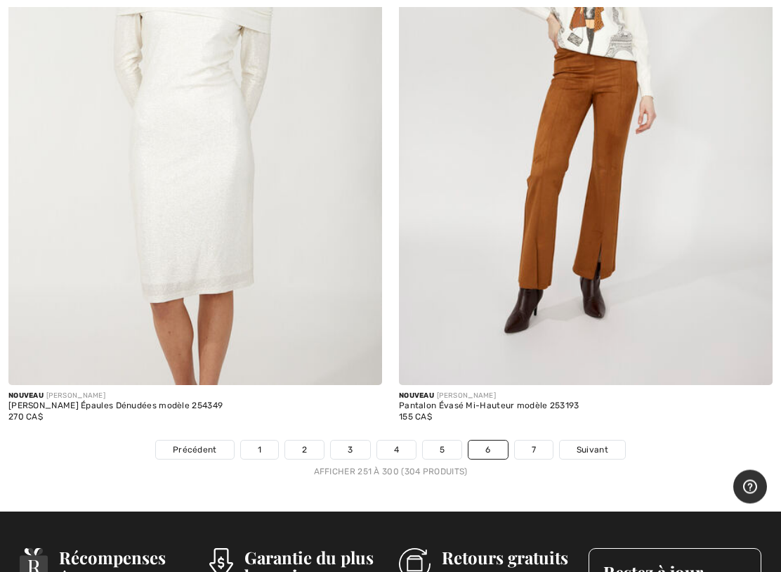
scroll to position [16092, 0]
click at [589, 443] on span "Suivant" at bounding box center [593, 449] width 32 height 13
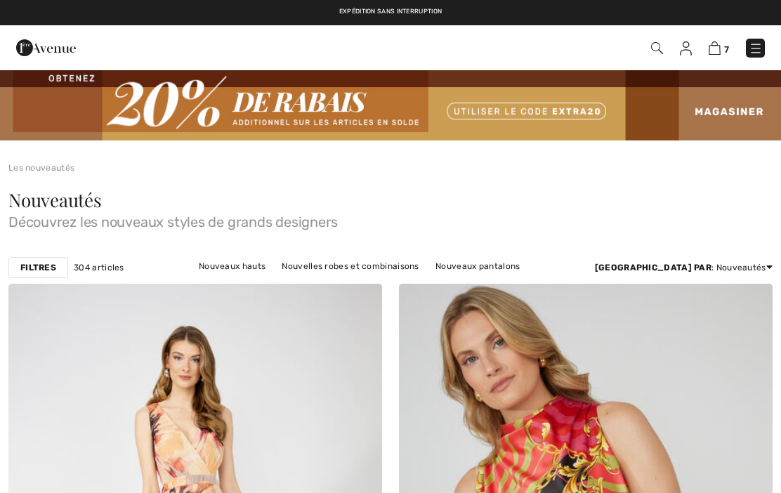
checkbox input "true"
click at [717, 46] on img at bounding box center [715, 47] width 12 height 13
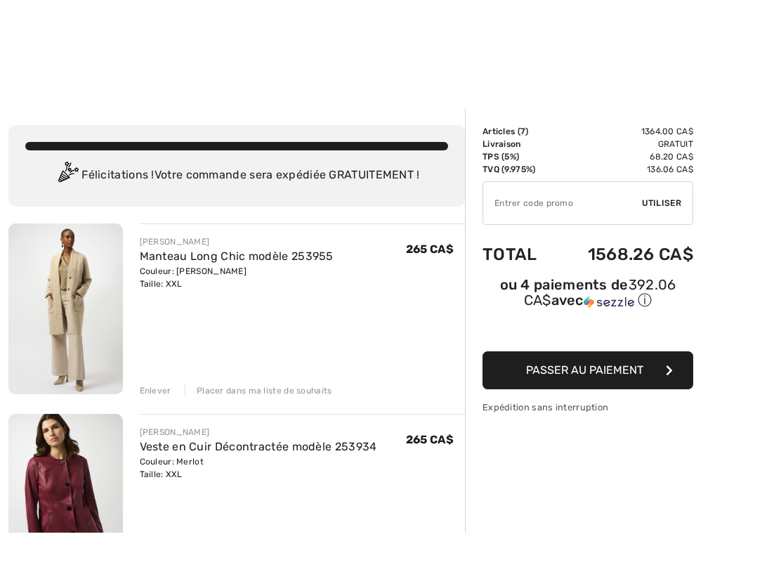
scroll to position [60, 0]
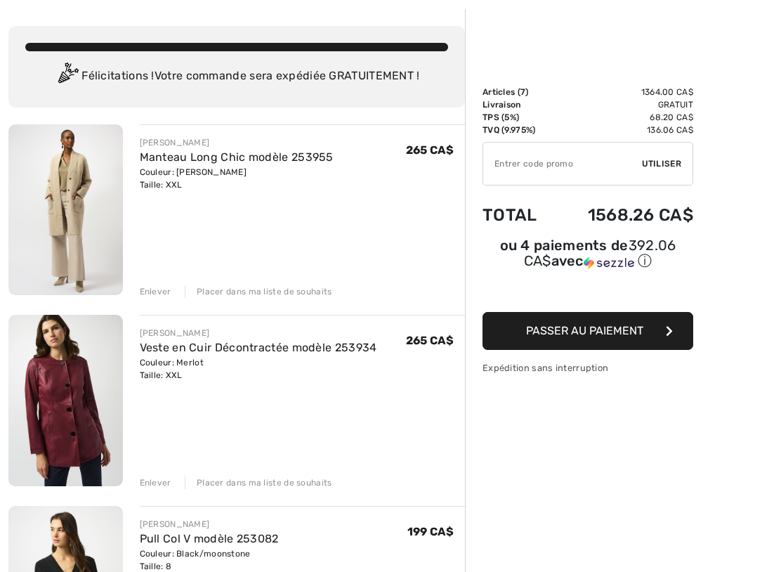
click at [204, 353] on link "Veste en Cuir Décontractée modèle 253934" at bounding box center [259, 347] width 238 height 13
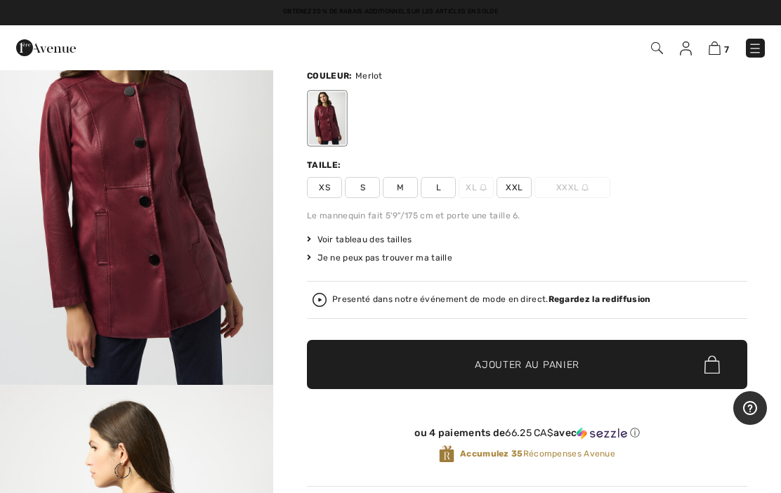
scroll to position [60, 0]
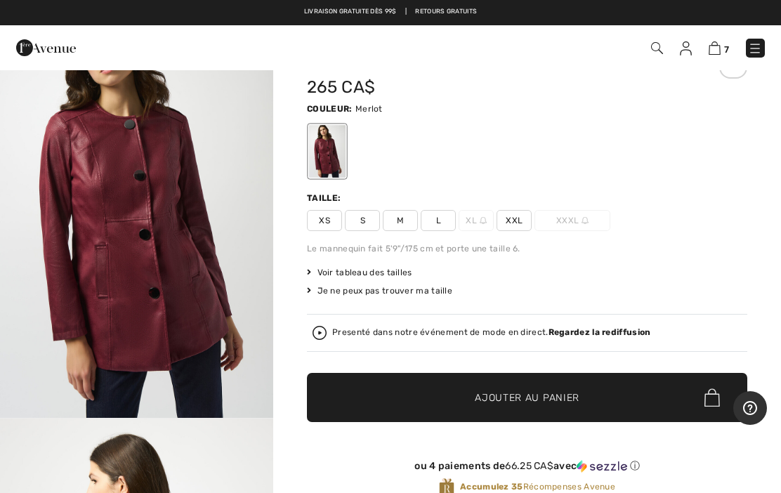
click at [406, 267] on span "Voir tableau des tailles" at bounding box center [359, 272] width 105 height 13
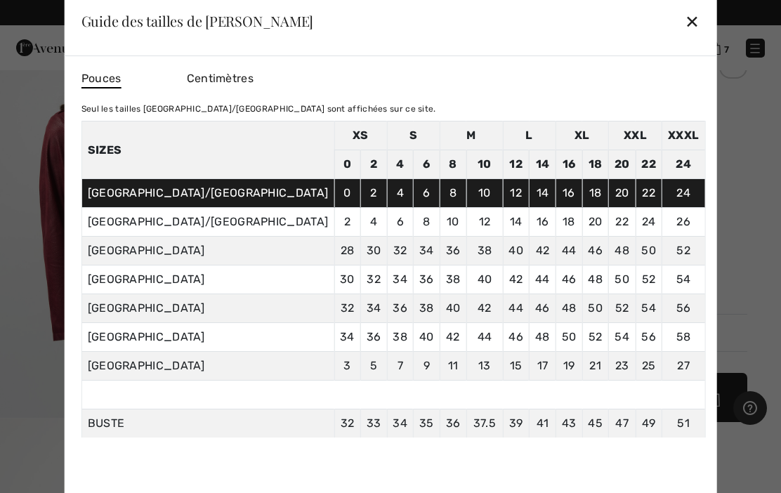
scroll to position [-1, 0]
click at [685, 17] on div "✕" at bounding box center [692, 21] width 15 height 30
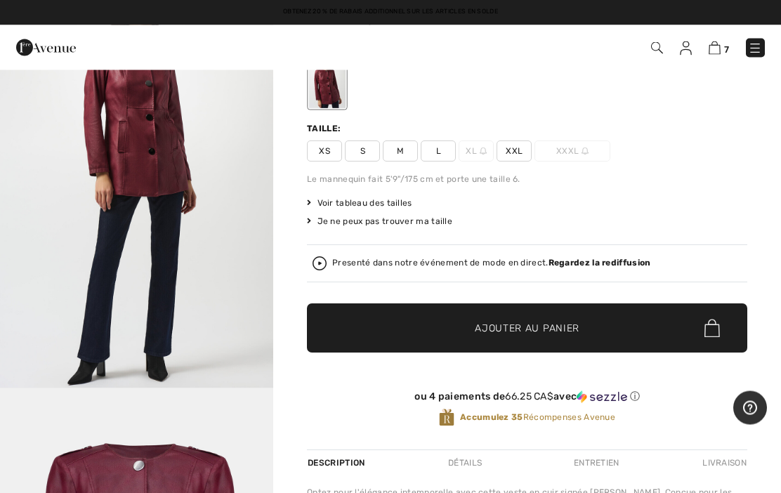
scroll to position [0, 0]
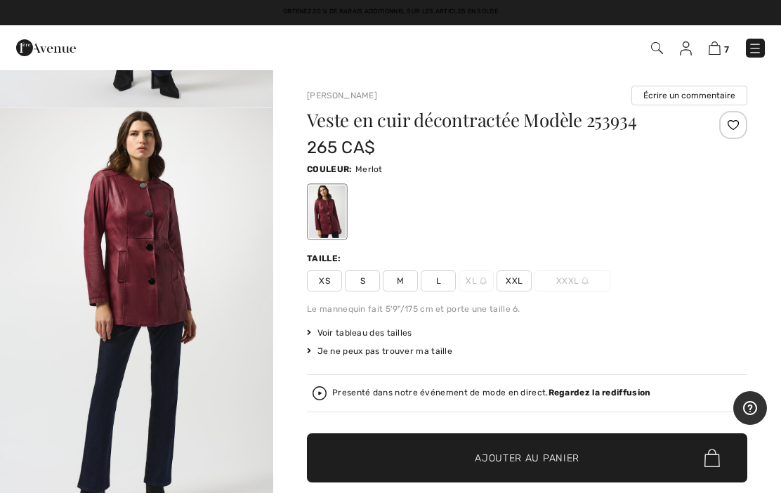
click at [718, 46] on img at bounding box center [715, 47] width 12 height 13
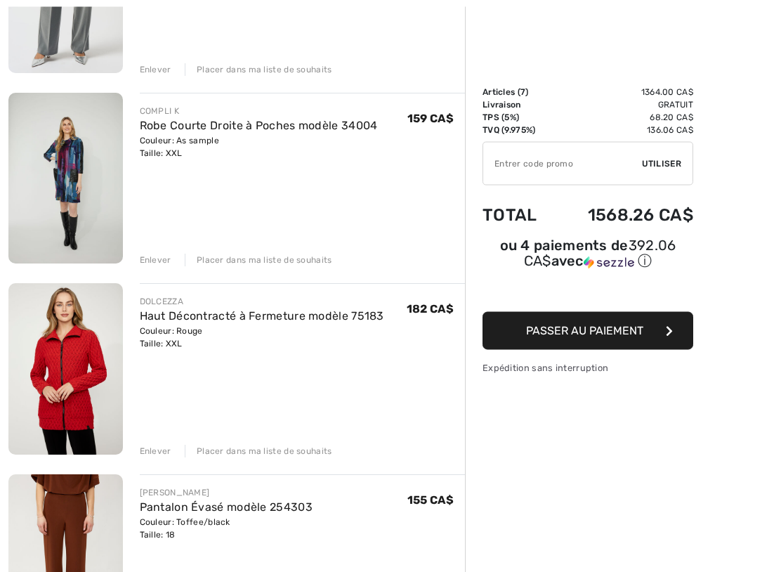
scroll to position [854, 0]
click at [154, 252] on div "Enlever Placer dans ma liste de souhaits" at bounding box center [303, 258] width 326 height 15
click at [156, 258] on div "Enlever" at bounding box center [156, 260] width 32 height 13
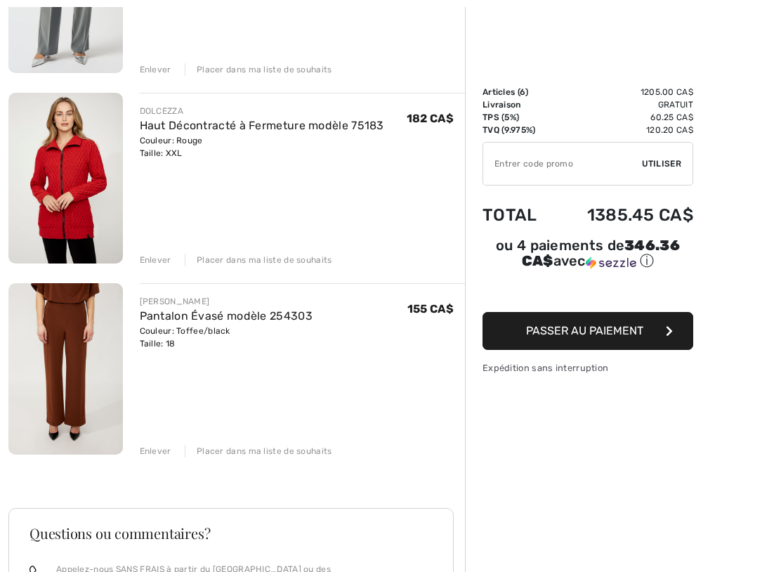
click at [151, 267] on div "JOSEPH RIBKOFF Manteau Long Chic modèle 253955 Couleur: Almond Taille: XXL Vent…" at bounding box center [236, 99] width 457 height 1538
click at [155, 255] on div "Enlever" at bounding box center [156, 260] width 32 height 13
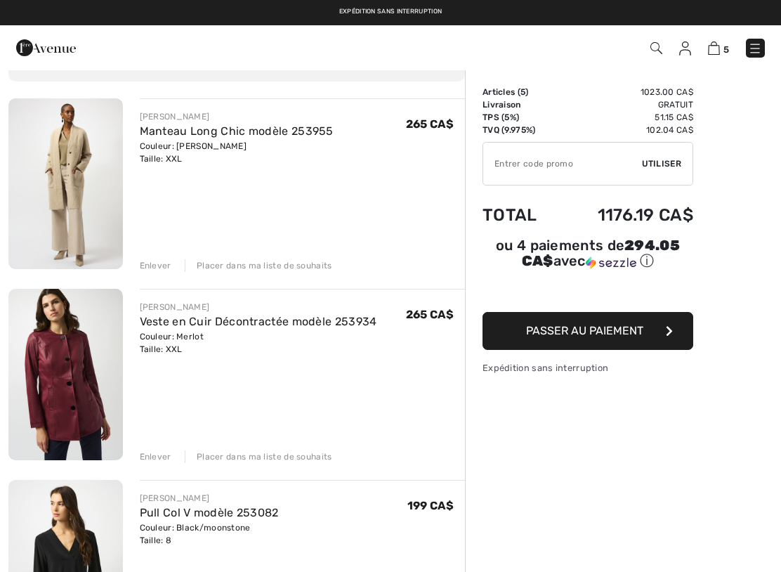
scroll to position [88, 0]
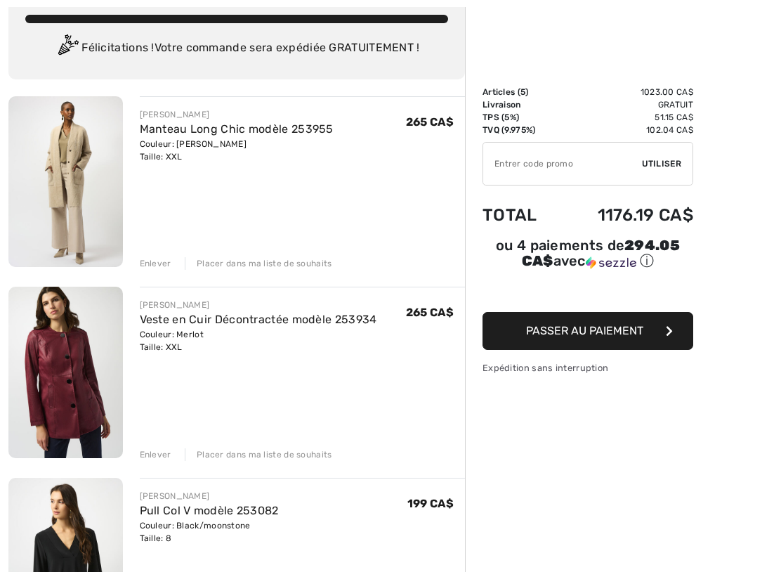
click at [222, 122] on link "Manteau Long Chic modèle 253955" at bounding box center [237, 128] width 194 height 13
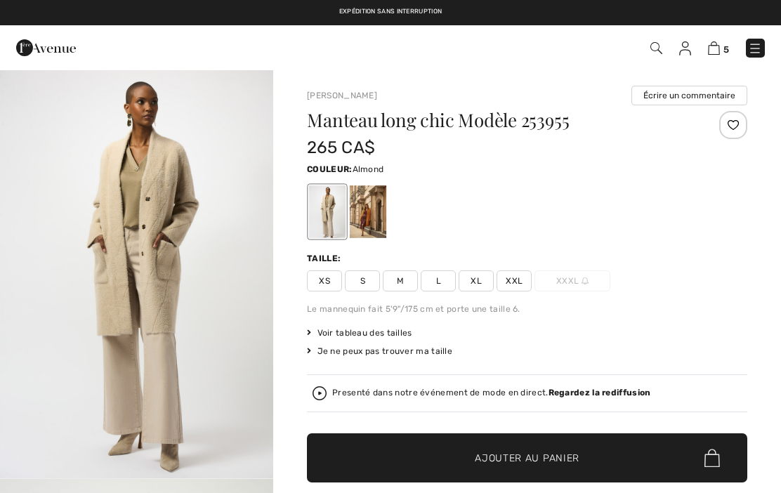
checkbox input "true"
click at [719, 43] on img at bounding box center [714, 47] width 12 height 13
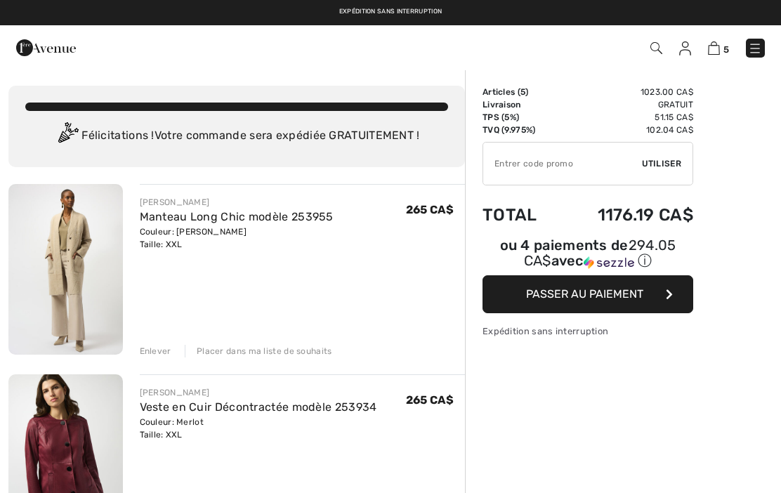
checkbox input "true"
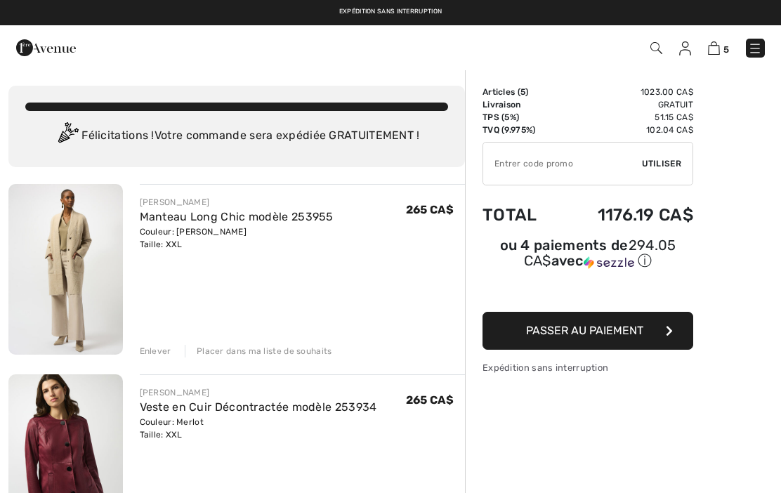
click at [153, 344] on div "Enlever Placer dans ma liste de souhaits" at bounding box center [303, 349] width 326 height 15
click at [153, 342] on div "Enlever Placer dans ma liste de souhaits" at bounding box center [303, 349] width 326 height 15
click at [150, 346] on div "Enlever" at bounding box center [156, 351] width 32 height 13
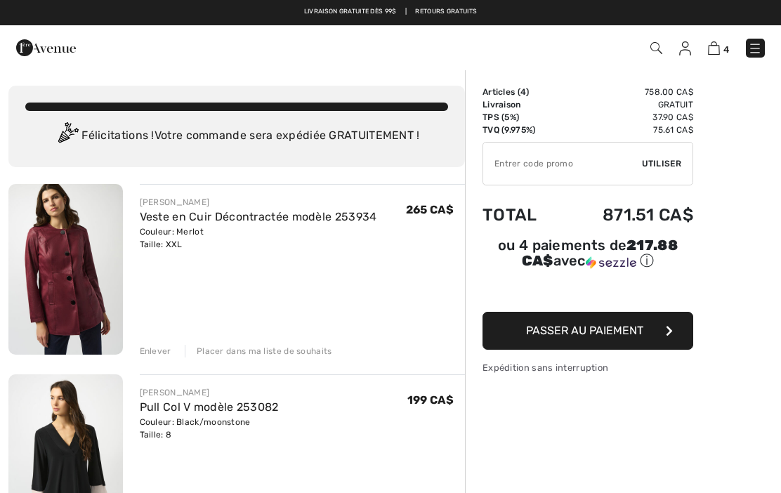
click at [161, 344] on div "Enlever Placer dans ma liste de souhaits" at bounding box center [303, 349] width 326 height 15
click at [155, 350] on div "Enlever" at bounding box center [156, 351] width 32 height 13
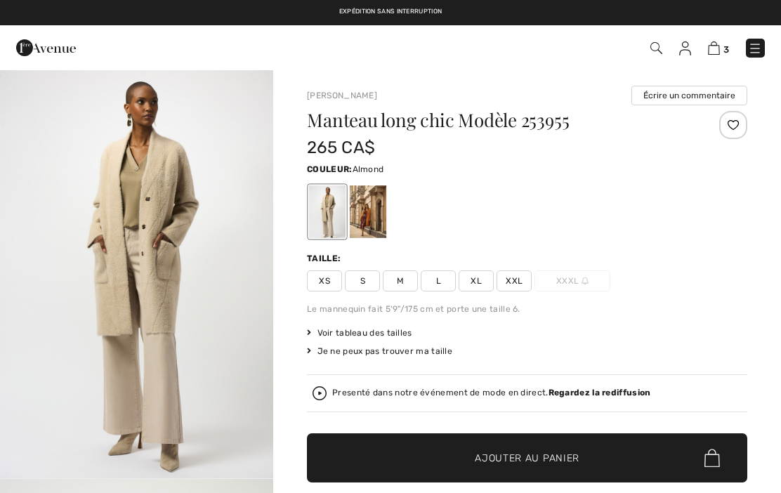
checkbox input "true"
click at [724, 44] on span "3" at bounding box center [727, 49] width 6 height 11
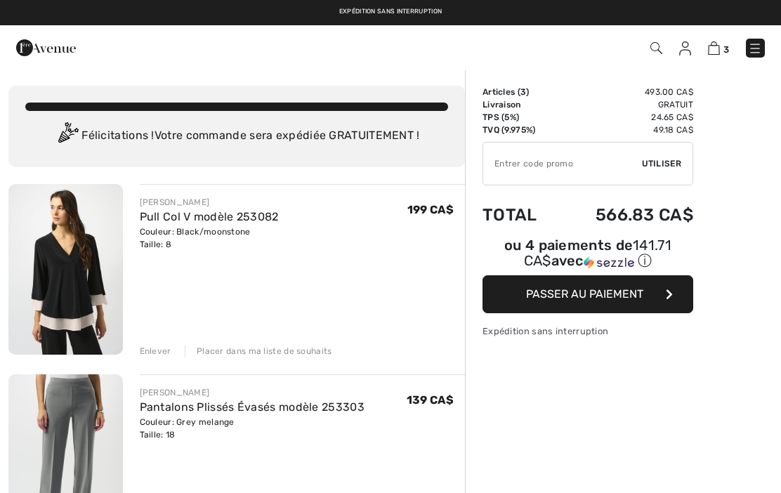
checkbox input "true"
